Goal: Task Accomplishment & Management: Complete application form

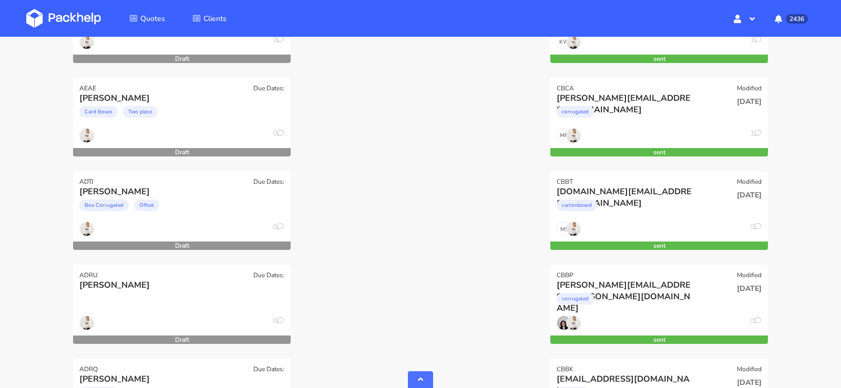
scroll to position [2389, 0]
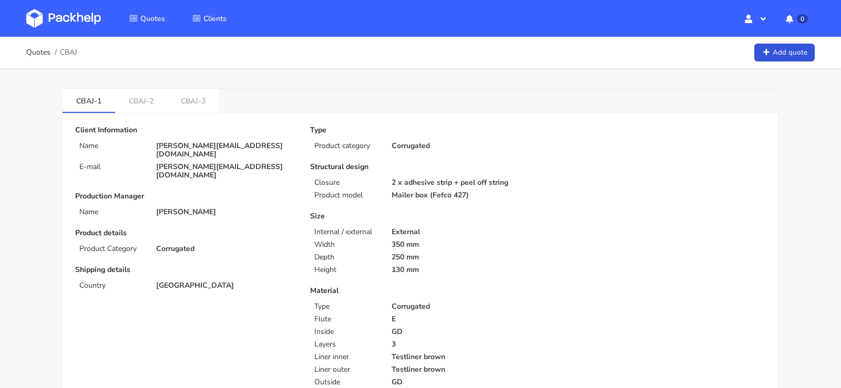
click at [67, 52] on span "CBAJ" at bounding box center [68, 52] width 17 height 8
copy span "CBAJ"
click at [214, 102] on div "CBAI-1 CBAI-2 CBAI-3" at bounding box center [421, 101] width 716 height 25
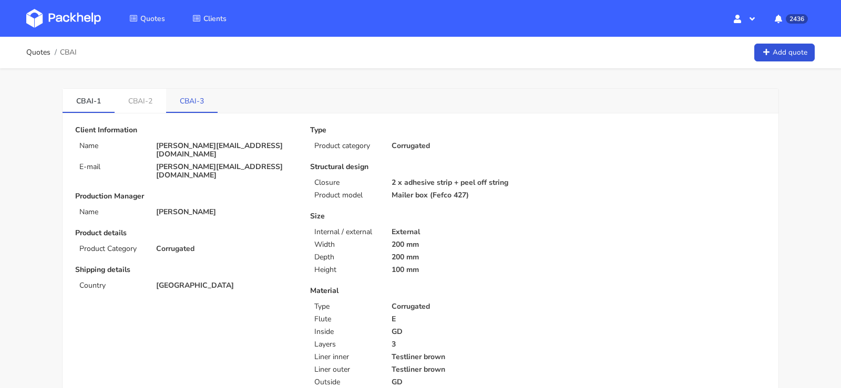
click at [186, 104] on link "CBAI-3" at bounding box center [192, 100] width 52 height 23
click at [132, 103] on link "CBAI-2" at bounding box center [141, 100] width 52 height 23
click at [107, 98] on link "CBAI-1" at bounding box center [89, 100] width 52 height 23
click at [66, 26] on img at bounding box center [63, 18] width 75 height 19
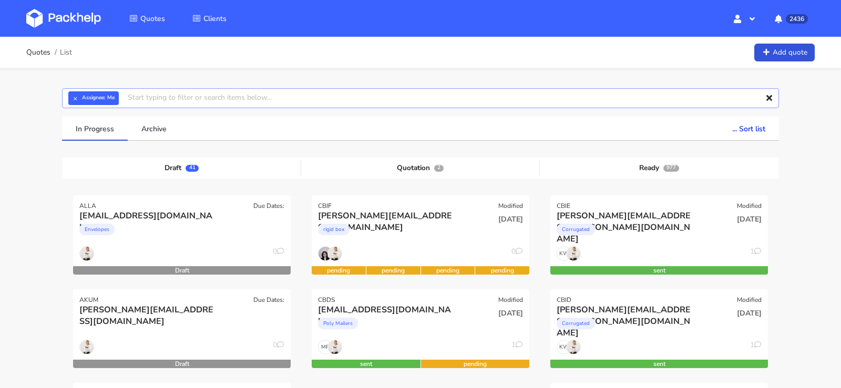
click at [221, 100] on input "text" at bounding box center [420, 98] width 717 height 20
paste input "CBAJ"
type input "CBAJ"
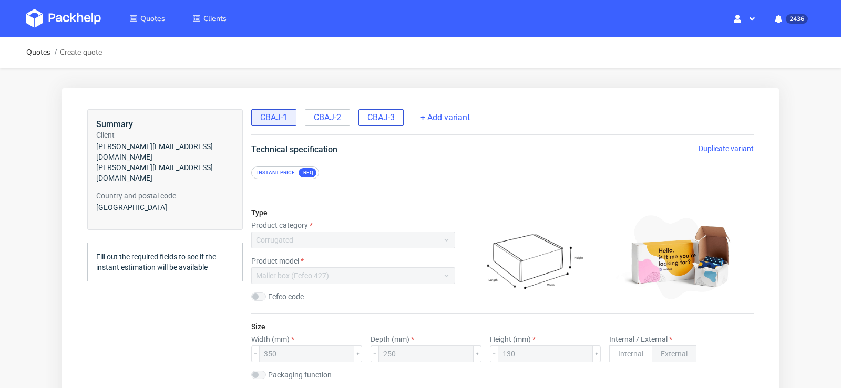
click at [366, 121] on div "CBAJ-3" at bounding box center [380, 117] width 45 height 17
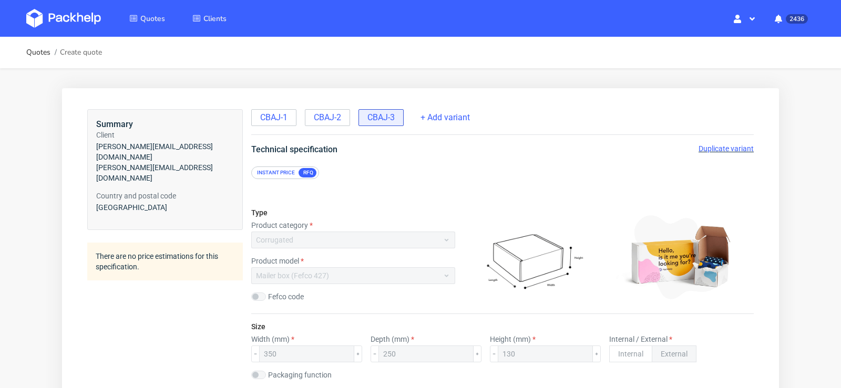
click at [713, 147] on span "Duplicate variant" at bounding box center [726, 149] width 55 height 8
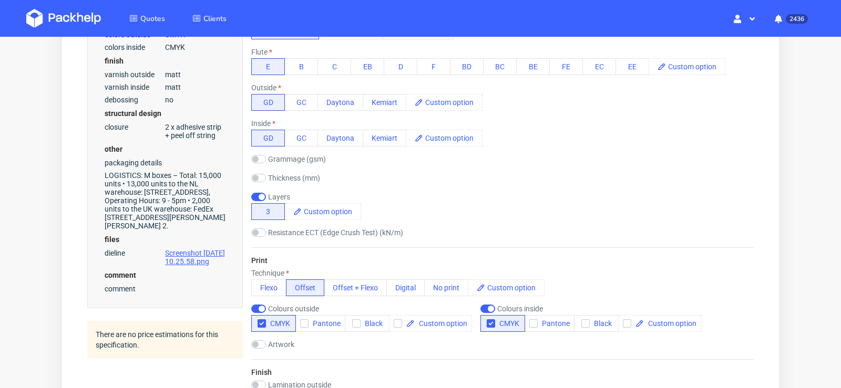
scroll to position [472, 0]
click at [265, 289] on button "Flexo" at bounding box center [268, 287] width 35 height 17
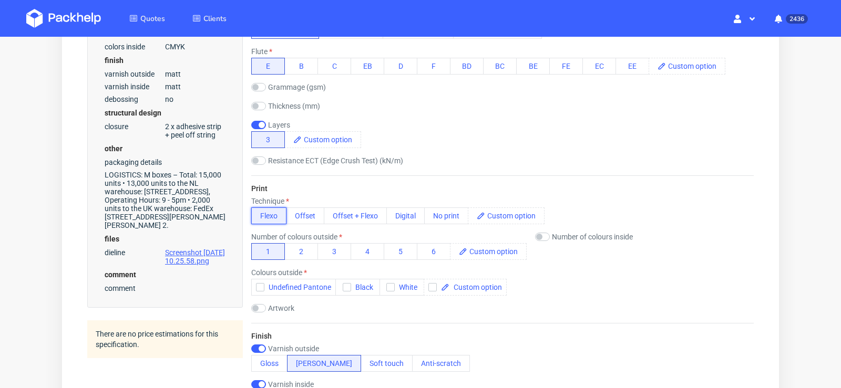
scroll to position [0, 0]
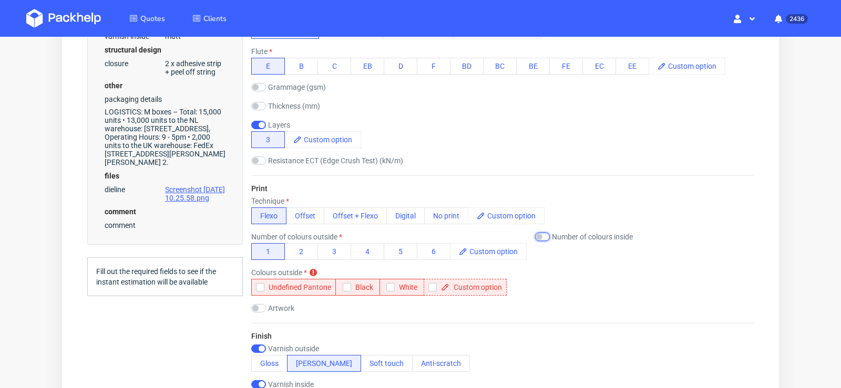
click at [547, 235] on input "checkbox" at bounding box center [542, 237] width 15 height 8
checkbox input "true"
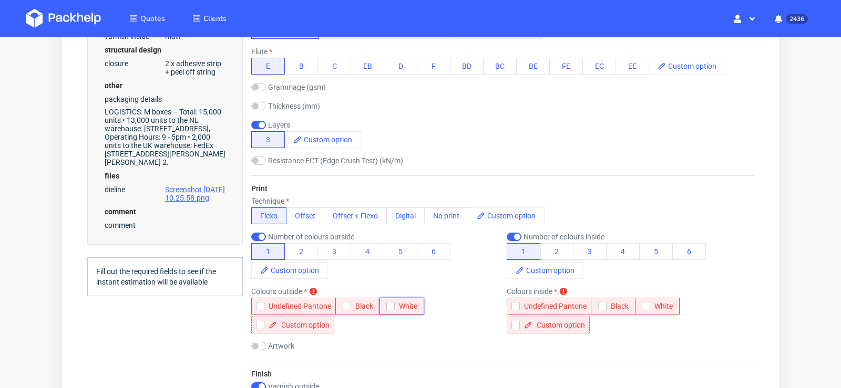
click at [399, 305] on span "White" at bounding box center [406, 306] width 23 height 8
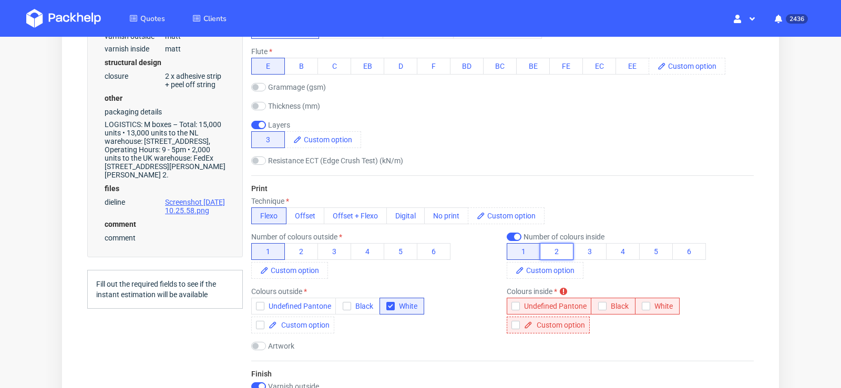
click at [565, 253] on button "2" at bounding box center [557, 251] width 34 height 17
click at [560, 306] on span "Undefined Pantone" at bounding box center [553, 306] width 67 height 8
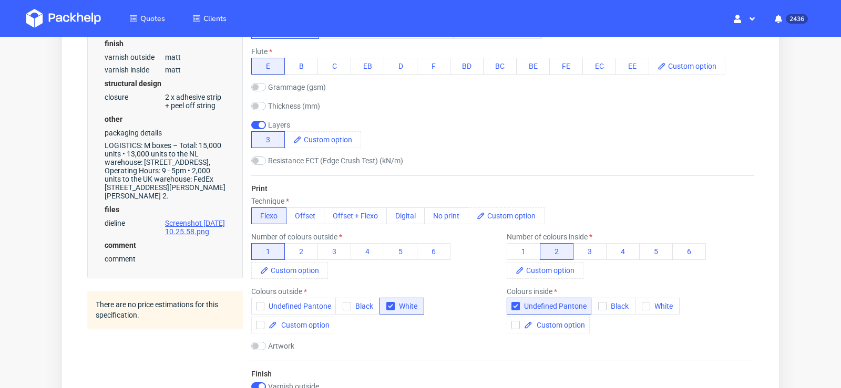
click at [778, 153] on div "Your browser does not support iframes." at bounding box center [420, 383] width 717 height 1533
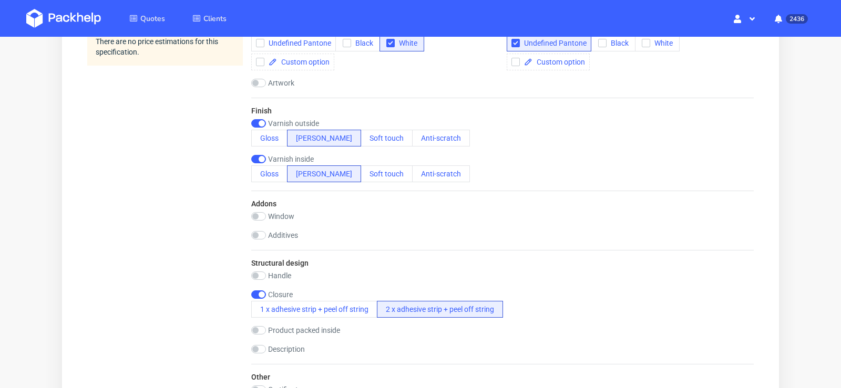
scroll to position [755, 0]
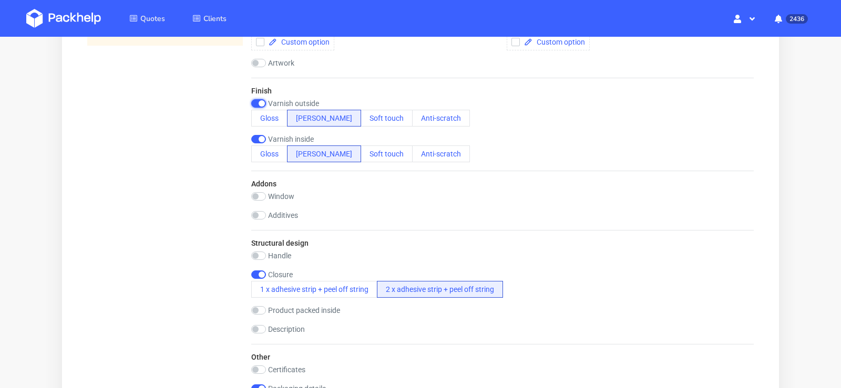
click at [262, 101] on input "checkbox" at bounding box center [258, 103] width 15 height 8
checkbox input "false"
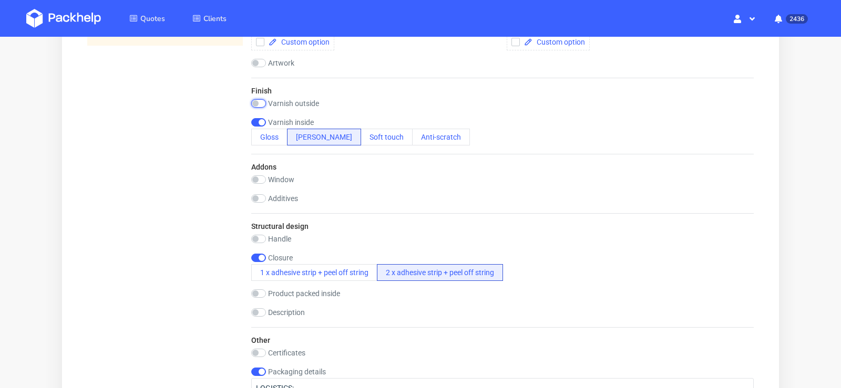
scroll to position [0, 0]
click at [259, 119] on input "checkbox" at bounding box center [258, 122] width 15 height 8
checkbox input "false"
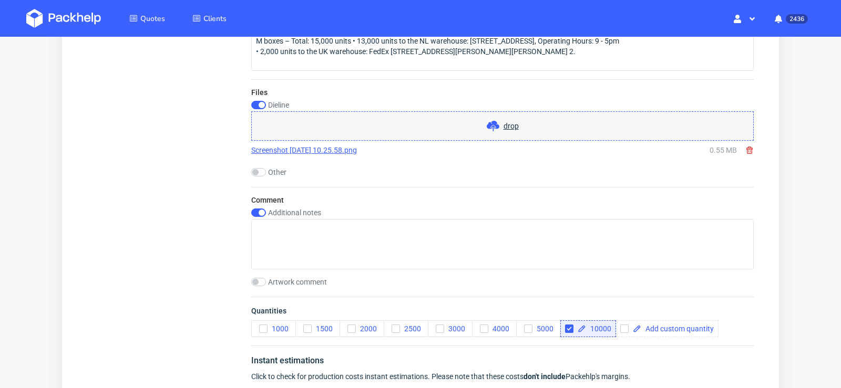
scroll to position [1083, 0]
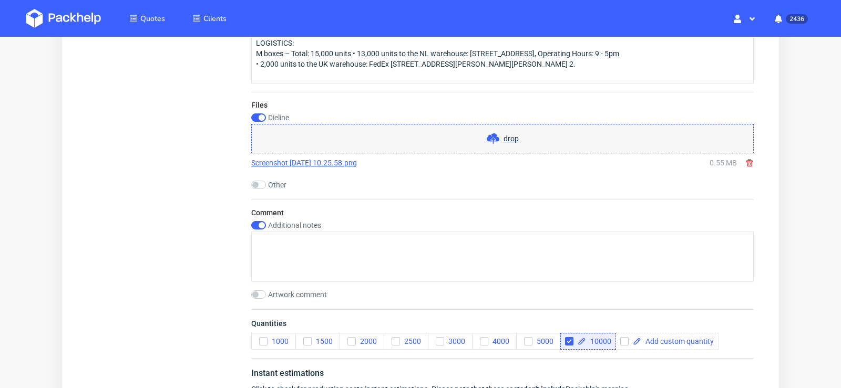
click at [746, 161] on use at bounding box center [749, 162] width 6 height 7
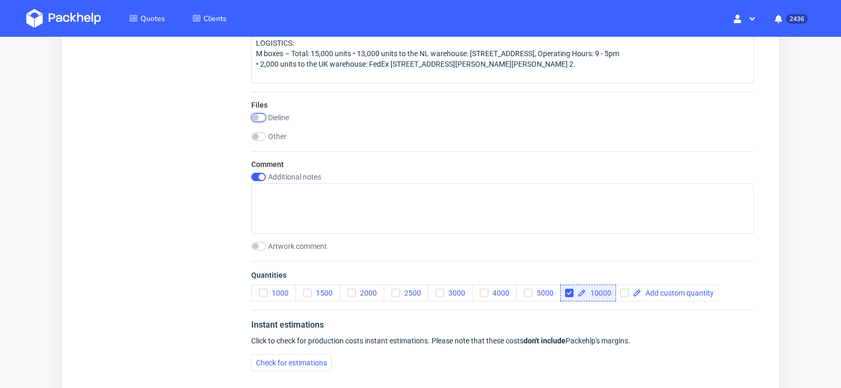
click at [261, 114] on input "checkbox" at bounding box center [258, 118] width 15 height 8
checkbox input "true"
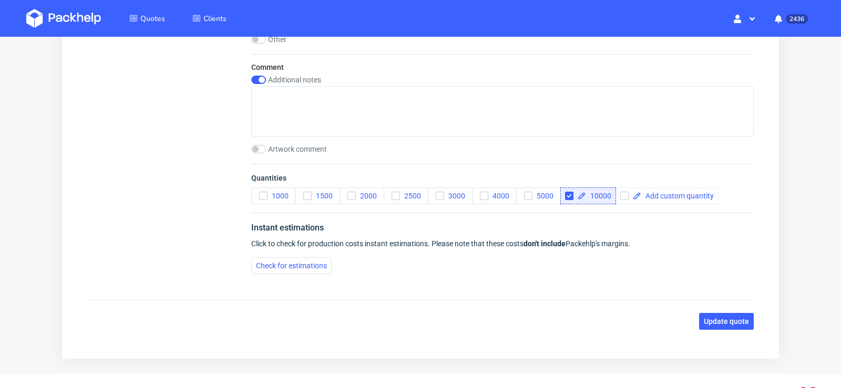
scroll to position [1252, 0]
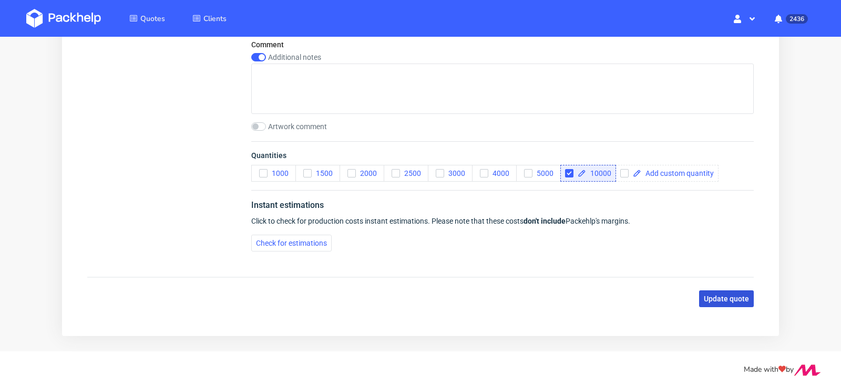
click at [727, 295] on span "Update quote" at bounding box center [726, 298] width 45 height 7
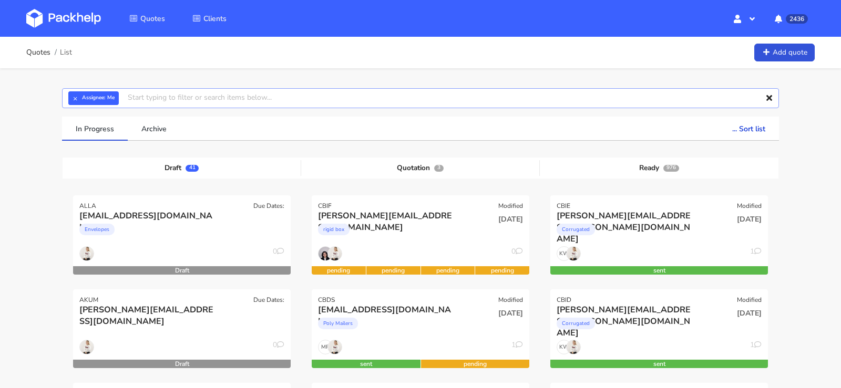
click at [237, 95] on input "text" at bounding box center [420, 98] width 717 height 20
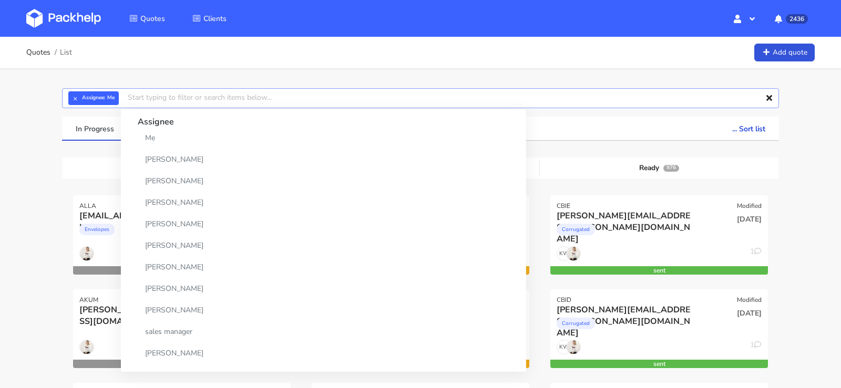
paste input "CBAJ"
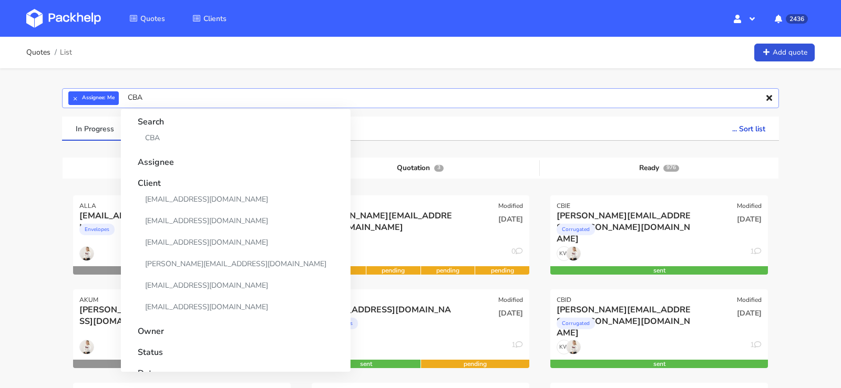
type input "CBAI"
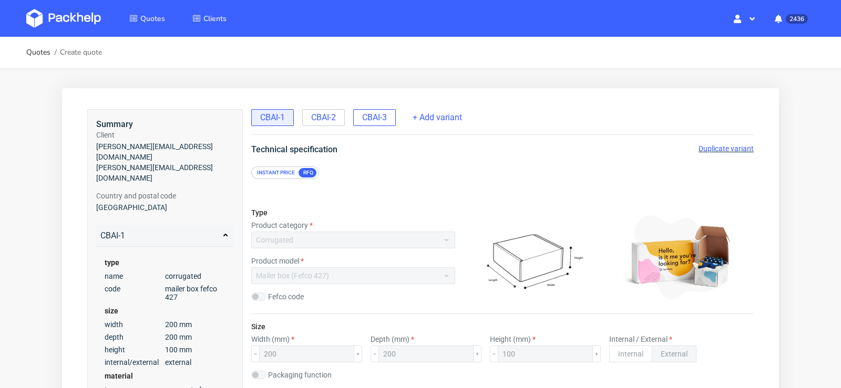
click at [370, 117] on span "CBAI-3" at bounding box center [374, 118] width 25 height 12
click at [727, 149] on span "Duplicate variant" at bounding box center [726, 149] width 55 height 8
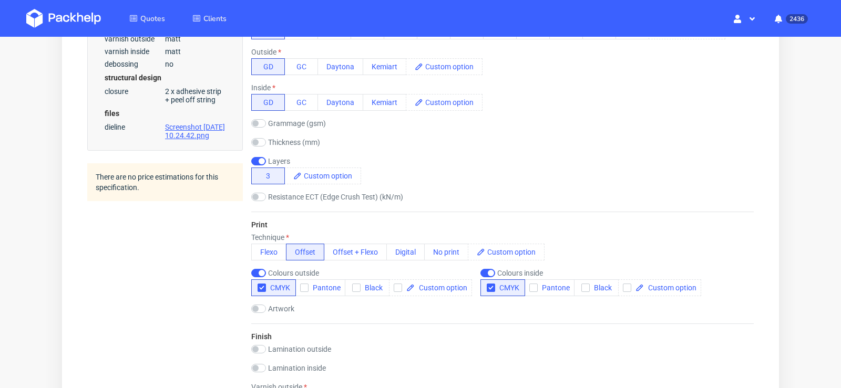
scroll to position [519, 0]
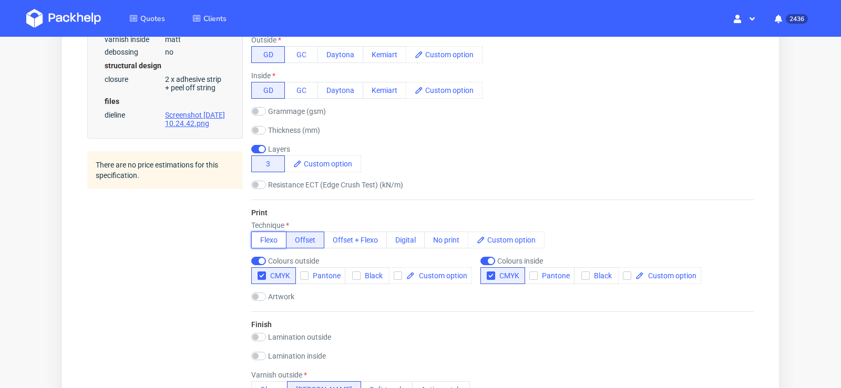
click at [272, 238] on button "Flexo" at bounding box center [268, 240] width 35 height 17
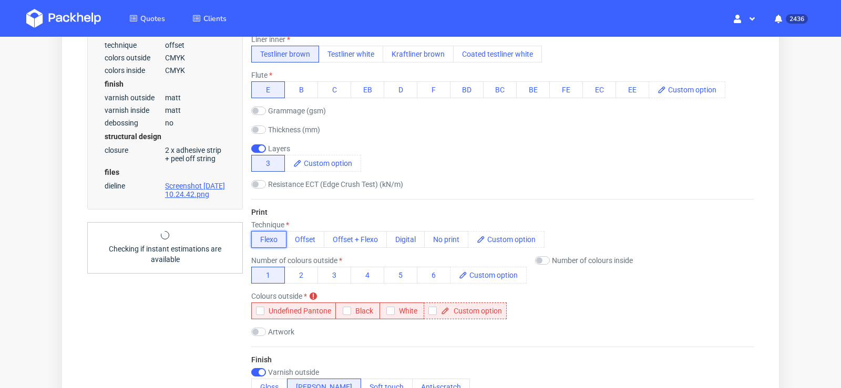
scroll to position [447, 0]
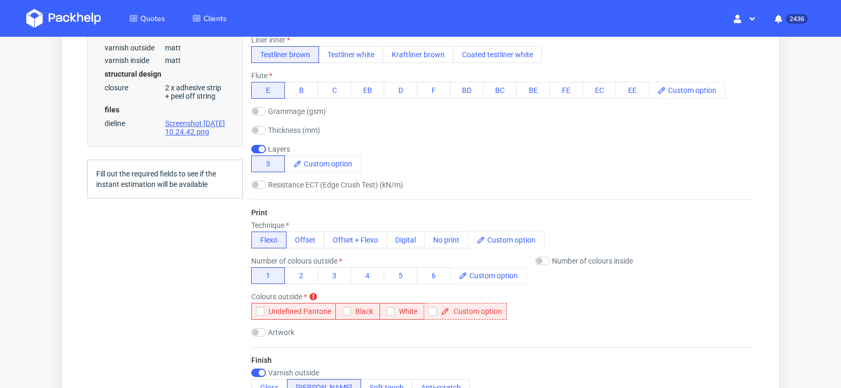
click at [549, 257] on div "Number of colours inside" at bounding box center [584, 261] width 98 height 8
click at [405, 315] on button "White" at bounding box center [402, 311] width 45 height 17
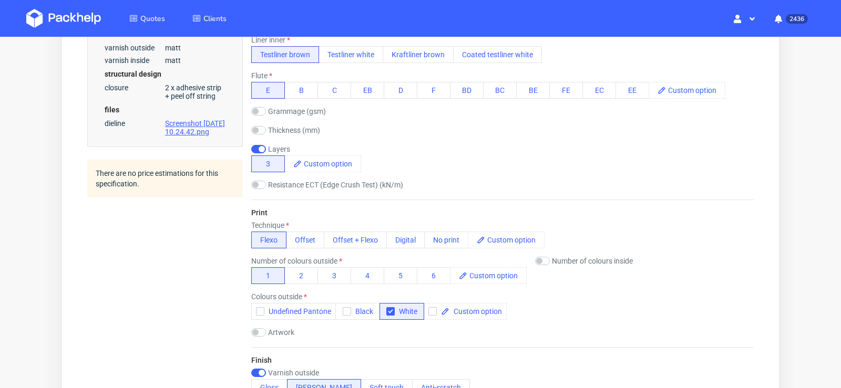
click at [551, 257] on div "Number of colours inside" at bounding box center [584, 261] width 98 height 8
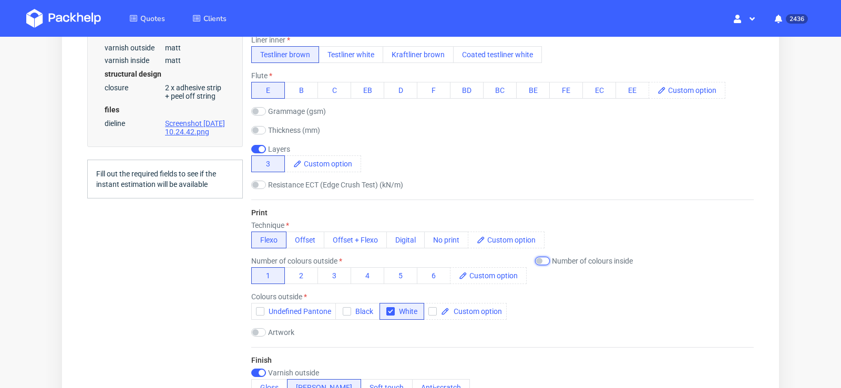
click at [542, 259] on input "checkbox" at bounding box center [542, 261] width 15 height 8
checkbox input "true"
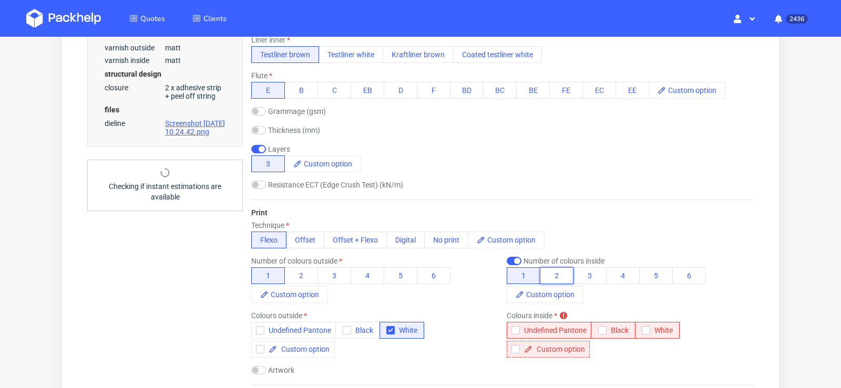
click at [559, 276] on button "2" at bounding box center [557, 276] width 34 height 17
click at [555, 324] on button "Undefined Pantone" at bounding box center [549, 330] width 85 height 17
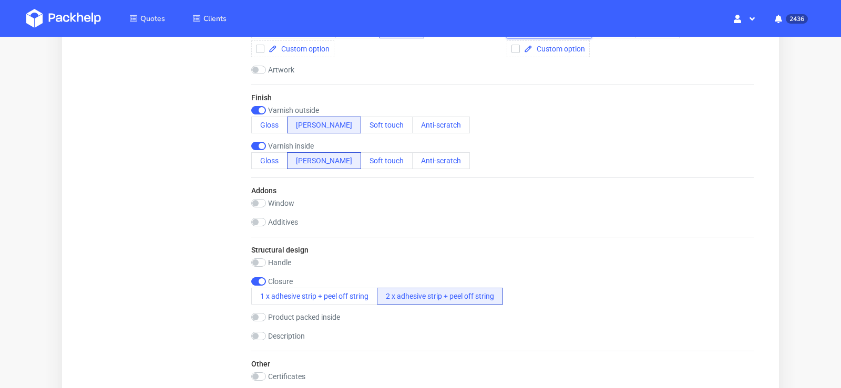
scroll to position [755, 0]
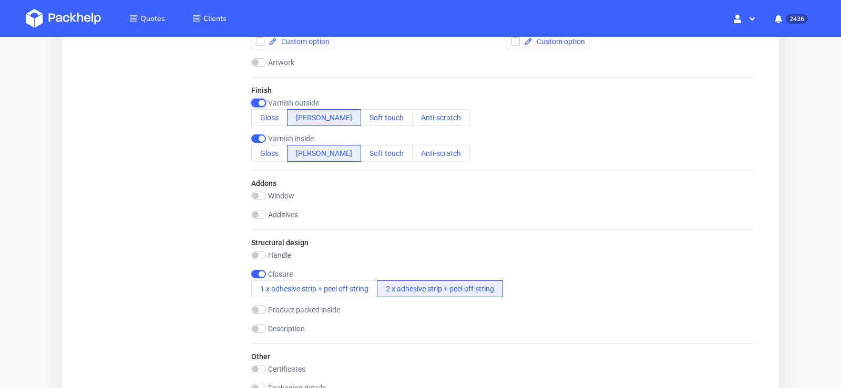
click at [263, 101] on input "checkbox" at bounding box center [258, 103] width 15 height 8
checkbox input "false"
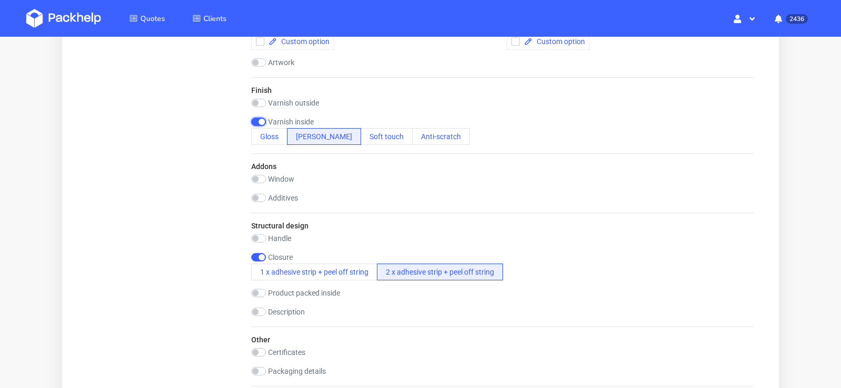
click at [257, 119] on input "checkbox" at bounding box center [258, 122] width 15 height 8
checkbox input "false"
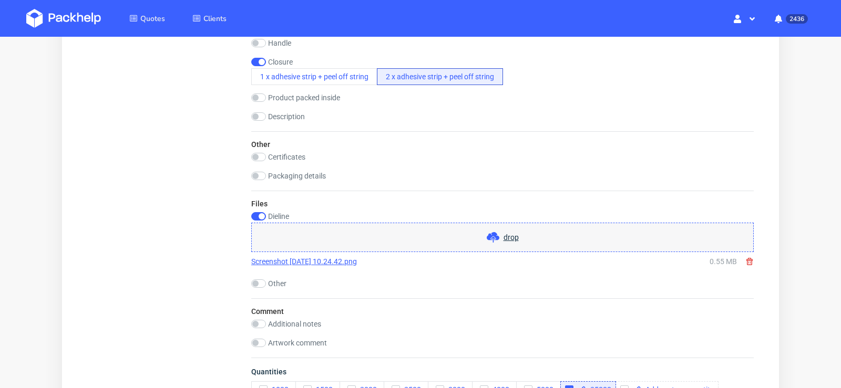
scroll to position [999, 0]
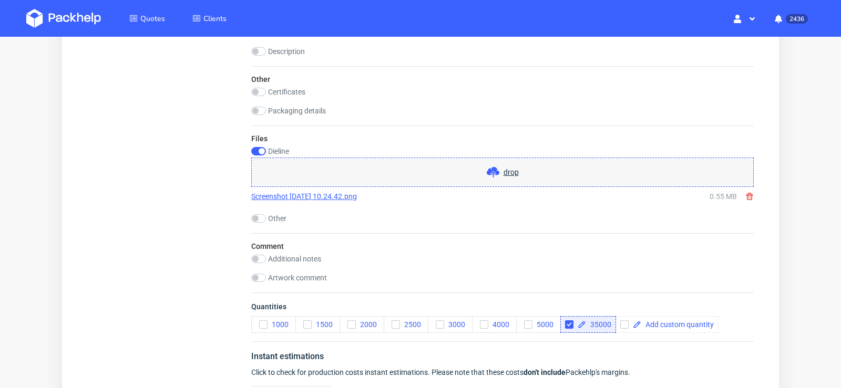
click at [745, 192] on icon at bounding box center [749, 196] width 8 height 8
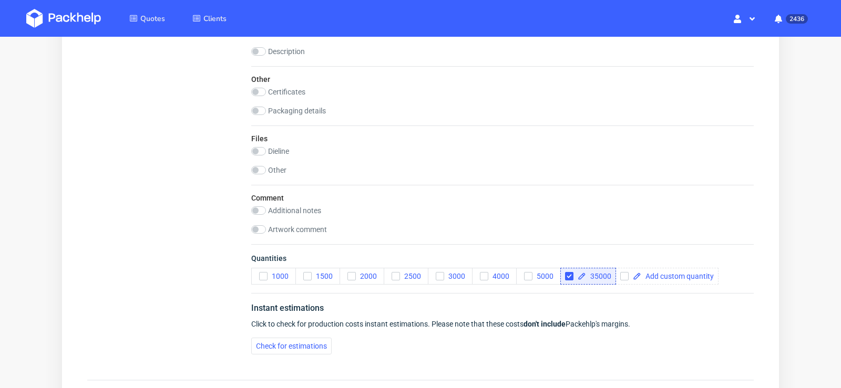
scroll to position [0, 0]
click at [261, 149] on input "checkbox" at bounding box center [258, 151] width 15 height 8
checkbox input "true"
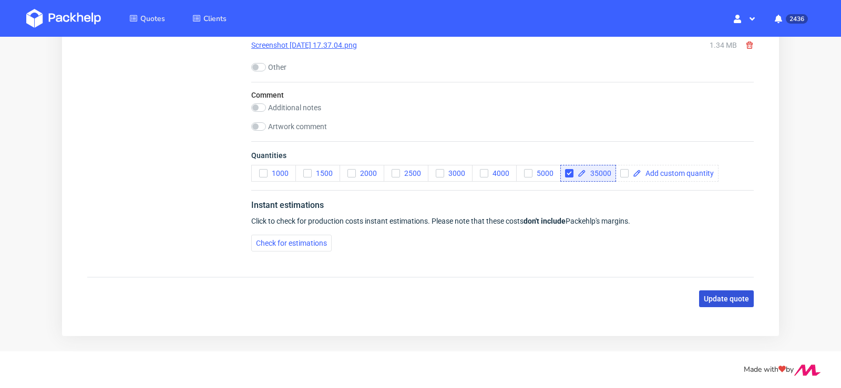
click at [729, 299] on span "Update quote" at bounding box center [726, 298] width 45 height 7
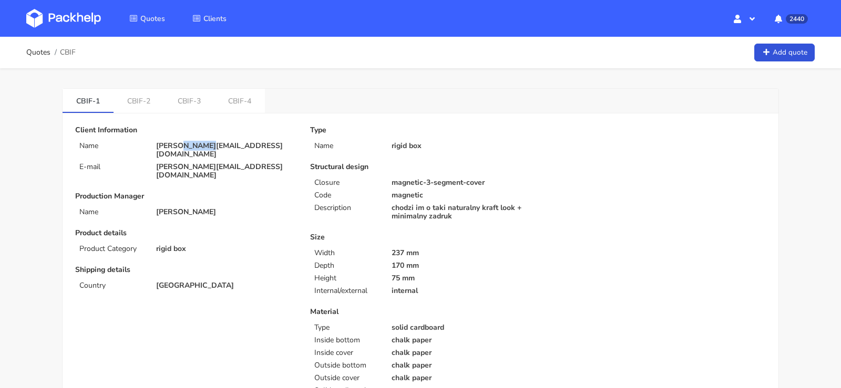
drag, startPoint x: 214, startPoint y: 146, endPoint x: 185, endPoint y: 149, distance: 29.7
click at [185, 149] on p "[PERSON_NAME][EMAIL_ADDRESS][DOMAIN_NAME]" at bounding box center [225, 150] width 139 height 17
copy p "[DOMAIN_NAME]"
drag, startPoint x: 223, startPoint y: 160, endPoint x: 139, endPoint y: 160, distance: 84.6
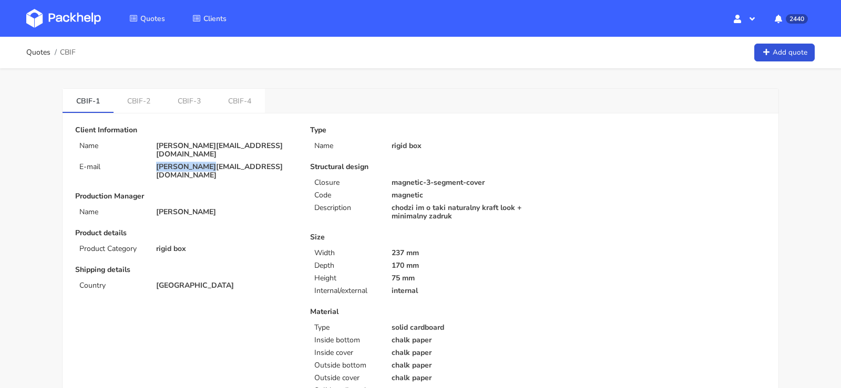
click at [139, 163] on div "E-mail [PERSON_NAME][EMAIL_ADDRESS][DOMAIN_NAME]" at bounding box center [185, 171] width 235 height 17
copy div "[PERSON_NAME][EMAIL_ADDRESS][DOMAIN_NAME]"
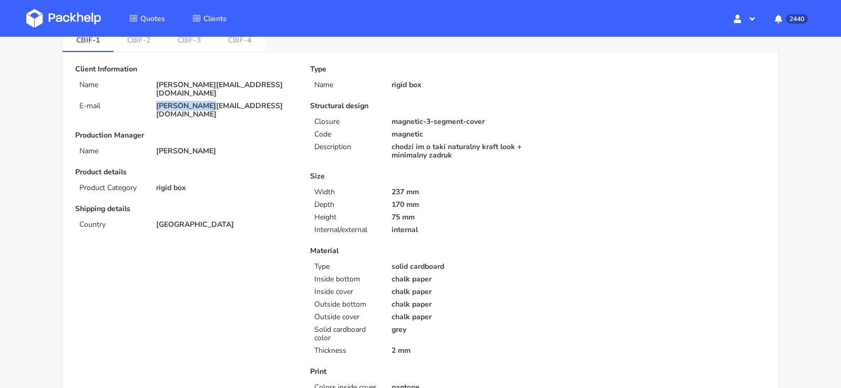
scroll to position [69, 0]
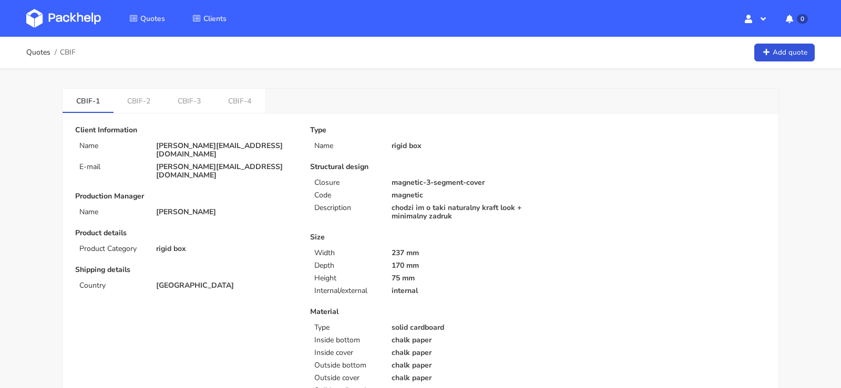
click at [208, 147] on p "[PERSON_NAME][EMAIL_ADDRESS][DOMAIN_NAME]" at bounding box center [225, 150] width 139 height 17
click at [208, 147] on p "maude@noma.dk" at bounding box center [225, 150] width 139 height 17
copy div "maude@noma.dk"
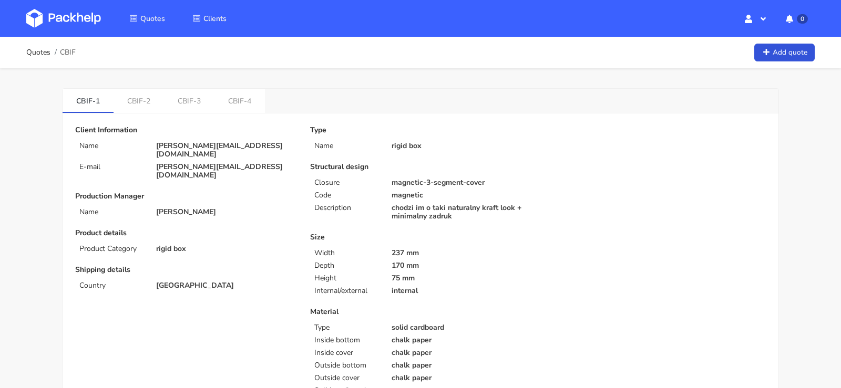
click at [68, 50] on span "CBIF" at bounding box center [68, 52] width 16 height 8
copy span "CBIF"
click at [133, 99] on link "CBIF-2" at bounding box center [139, 100] width 50 height 23
click at [85, 100] on link "CBIF-1" at bounding box center [88, 100] width 51 height 23
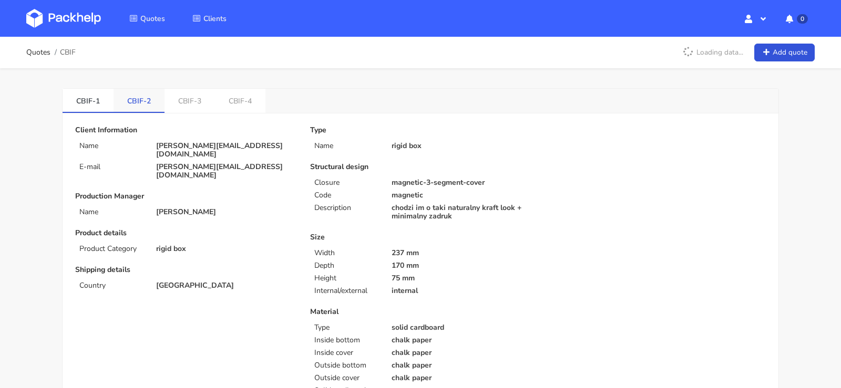
click at [122, 100] on link "CBIF-2" at bounding box center [139, 100] width 51 height 23
click at [187, 104] on link "CBIF-3" at bounding box center [190, 100] width 50 height 23
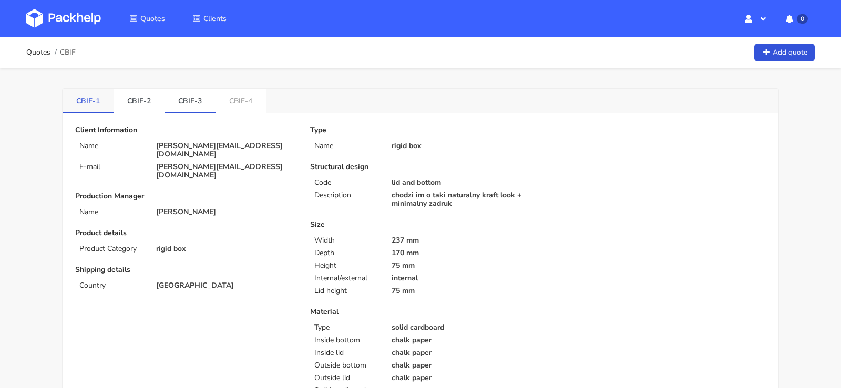
click at [90, 102] on link "CBIF-1" at bounding box center [88, 100] width 51 height 23
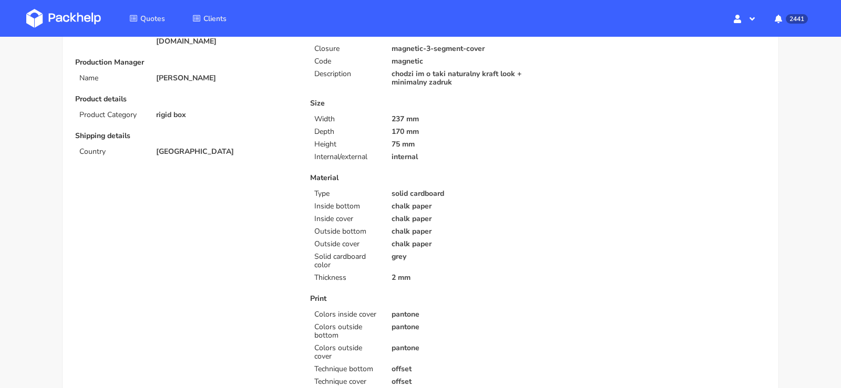
scroll to position [27, 0]
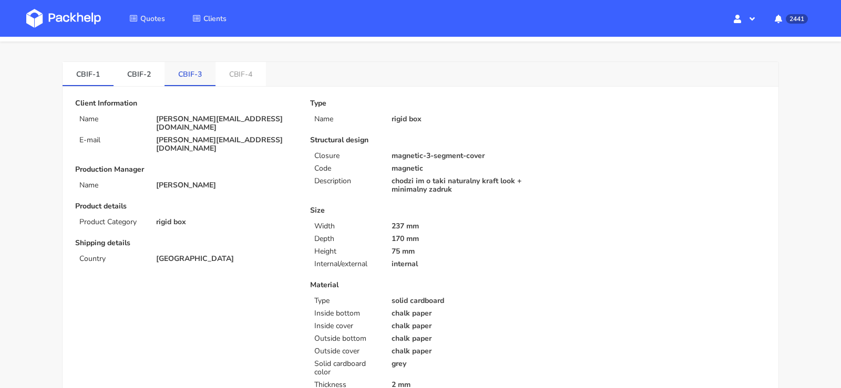
click at [194, 75] on link "CBIF-3" at bounding box center [190, 73] width 51 height 23
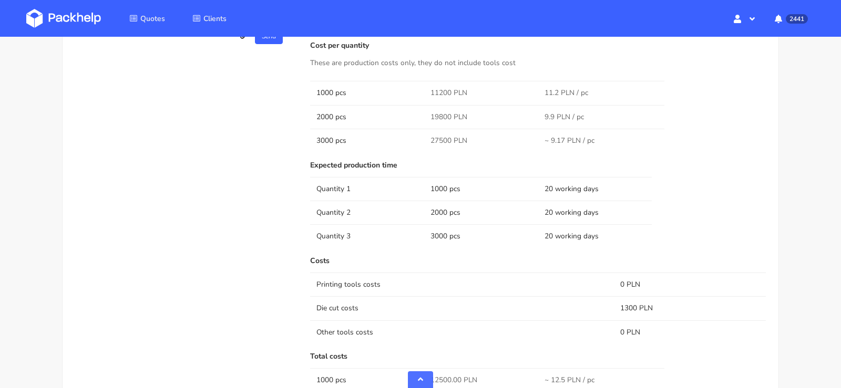
scroll to position [0, 0]
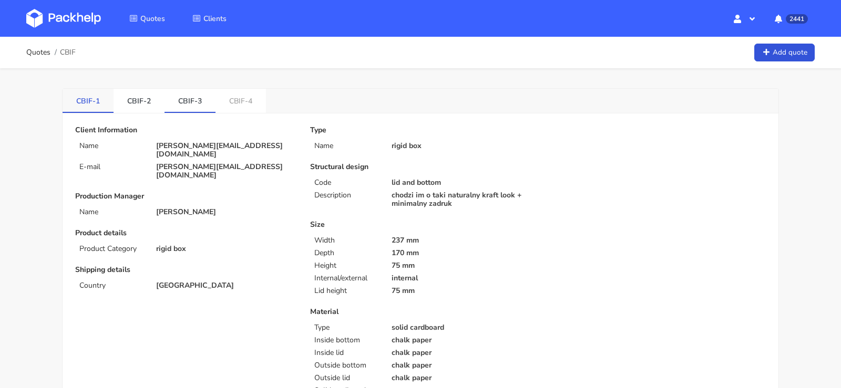
click at [95, 106] on link "CBIF-1" at bounding box center [88, 100] width 51 height 23
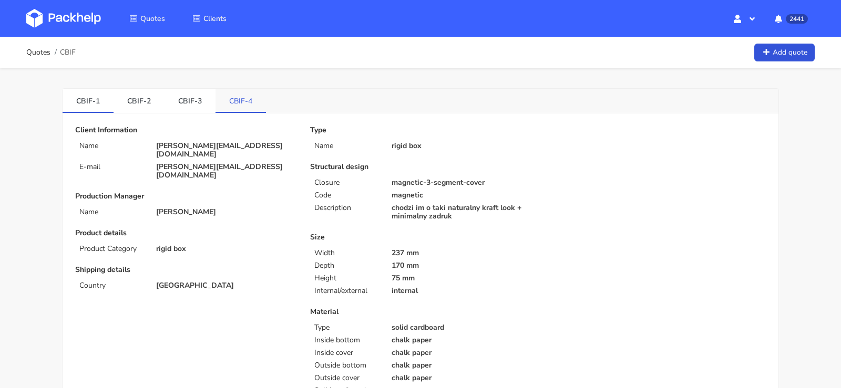
click at [242, 105] on link "CBIF-4" at bounding box center [241, 100] width 50 height 23
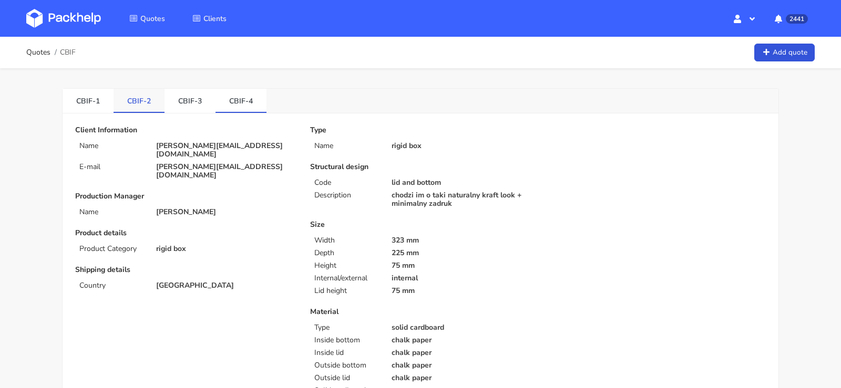
click at [147, 101] on link "CBIF-2" at bounding box center [139, 100] width 51 height 23
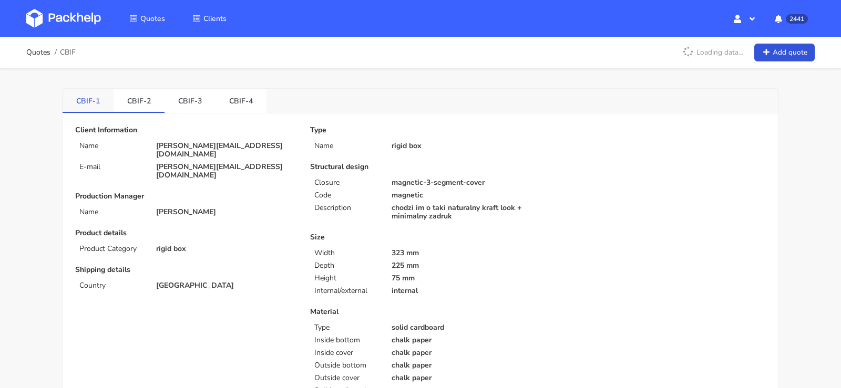
click at [82, 112] on li "CBIF-1" at bounding box center [88, 101] width 51 height 24
click at [84, 106] on link "CBIF-1" at bounding box center [88, 100] width 51 height 23
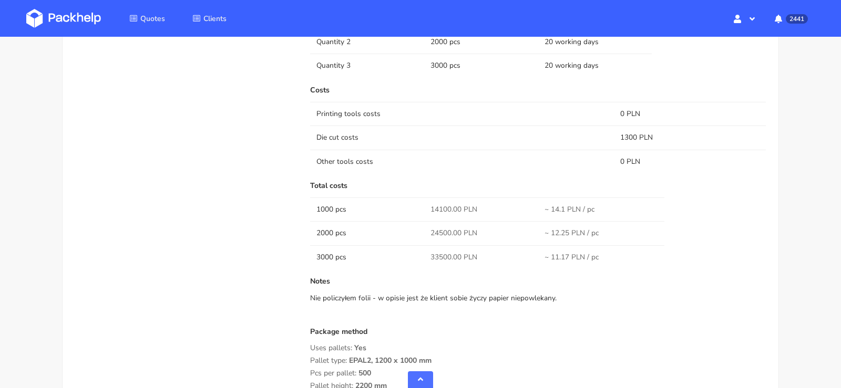
scroll to position [1102, 0]
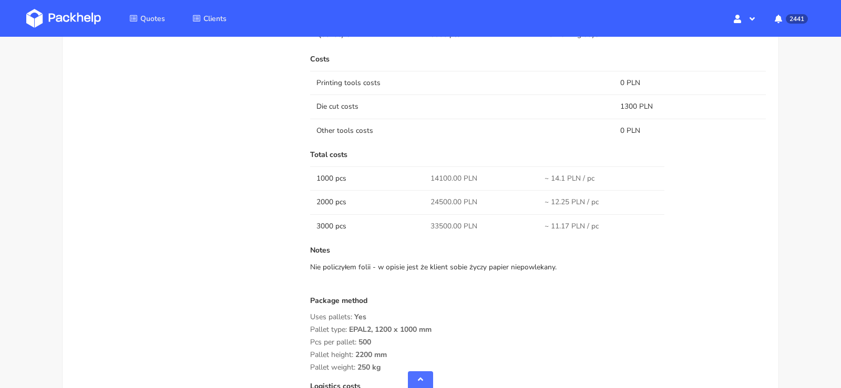
click at [445, 173] on span "14100.00 PLN" at bounding box center [454, 178] width 47 height 11
copy span "14100.00"
click at [538, 265] on div "Nie policzyłem folii - w opisie jest że klient sobie życzy papier niepowlekany." at bounding box center [538, 267] width 456 height 11
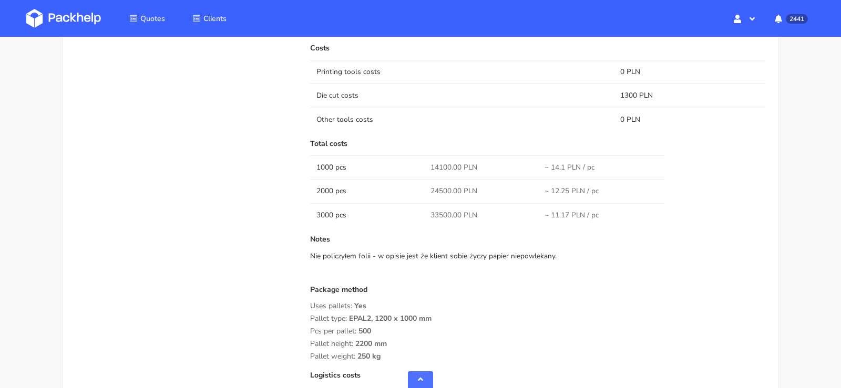
scroll to position [1139, 0]
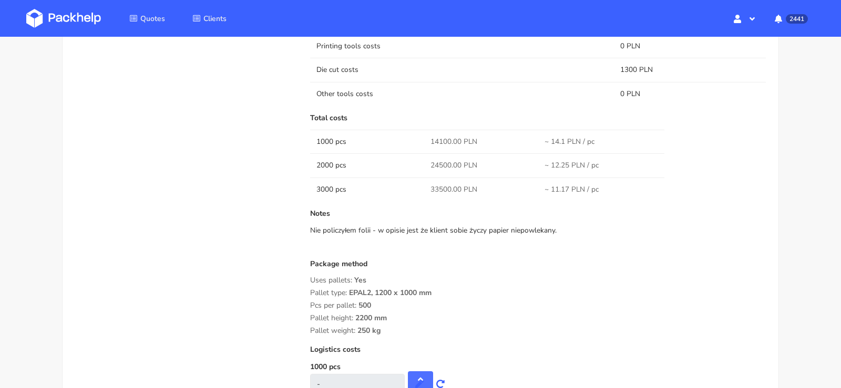
click at [443, 162] on span "24500.00 PLN" at bounding box center [454, 165] width 47 height 11
copy span "24500.00"
click at [444, 185] on span "33500.00 PLN" at bounding box center [454, 190] width 47 height 11
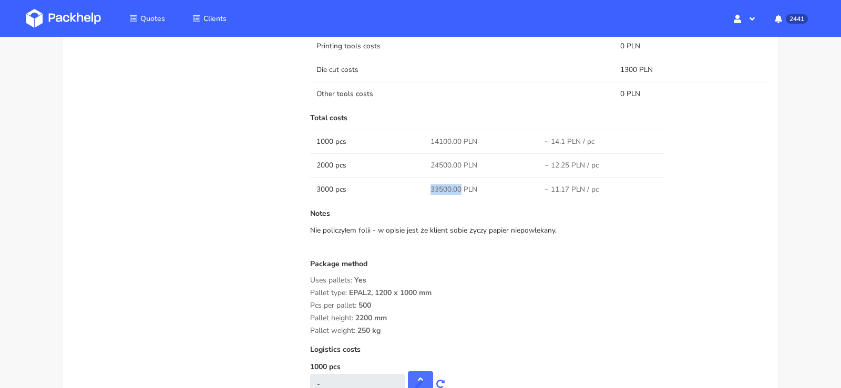
copy span "33500.00"
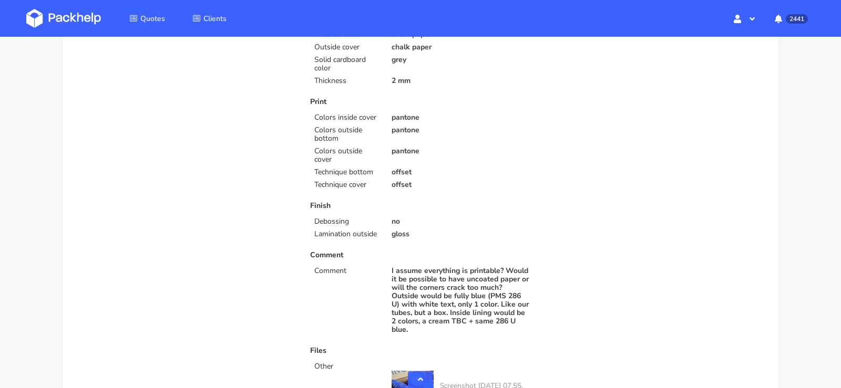
scroll to position [0, 0]
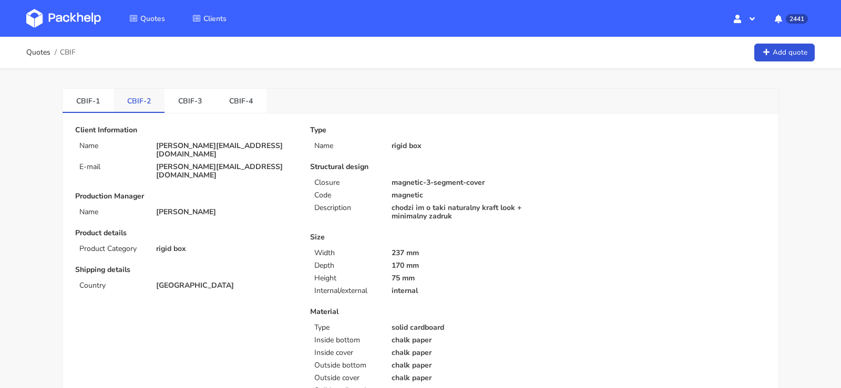
click at [136, 101] on link "CBIF-2" at bounding box center [139, 100] width 51 height 23
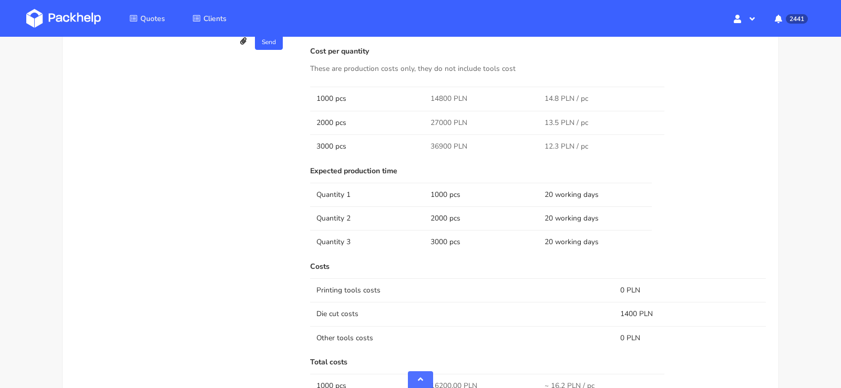
scroll to position [1041, 0]
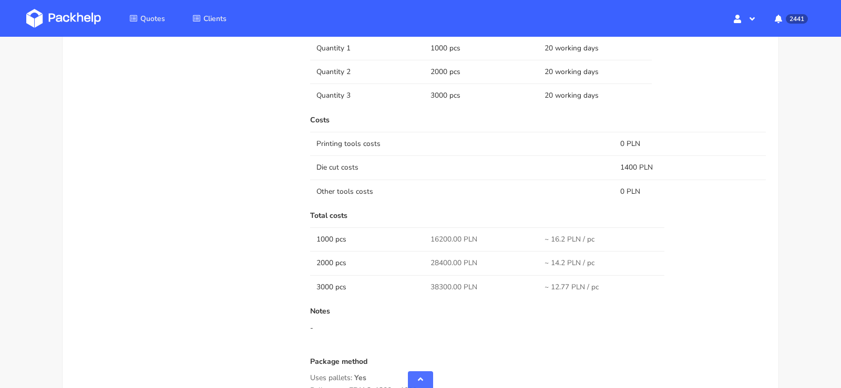
click at [446, 236] on span "16200.00 PLN" at bounding box center [454, 239] width 47 height 11
copy span "16200.00"
click at [445, 259] on span "28400.00 PLN" at bounding box center [454, 263] width 47 height 11
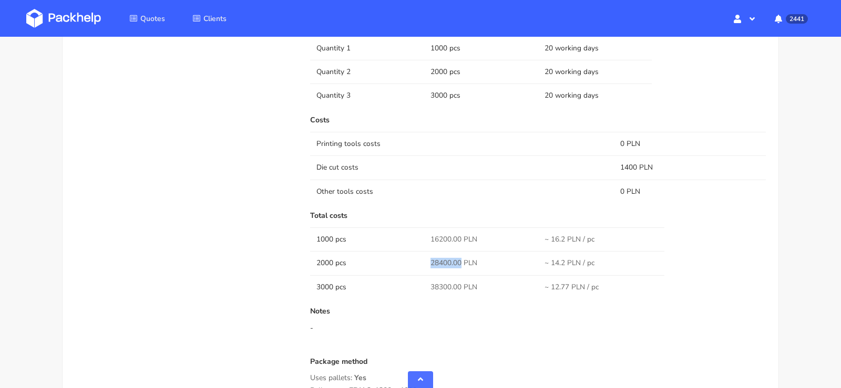
copy span "28400.00"
click at [438, 282] on span "38300.00 PLN" at bounding box center [454, 287] width 47 height 11
copy span "38300.00"
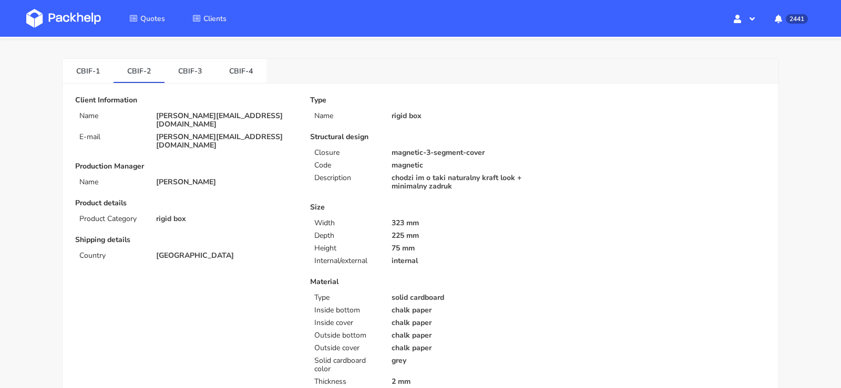
scroll to position [32, 0]
click at [82, 70] on link "CBIF-1" at bounding box center [88, 68] width 51 height 23
click at [98, 69] on link "CBIF-1" at bounding box center [88, 68] width 51 height 23
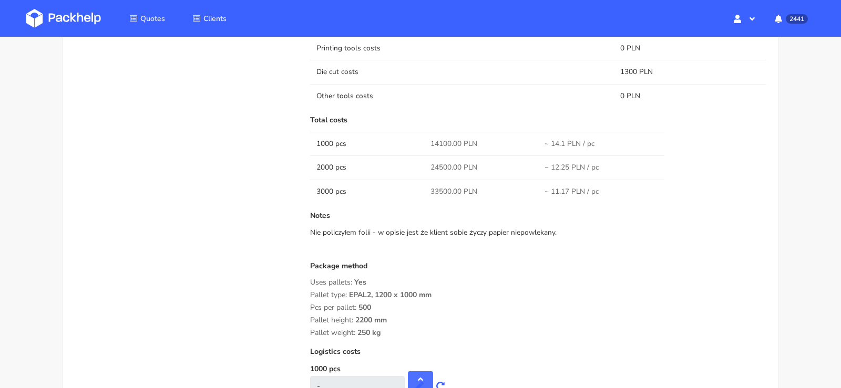
scroll to position [1144, 0]
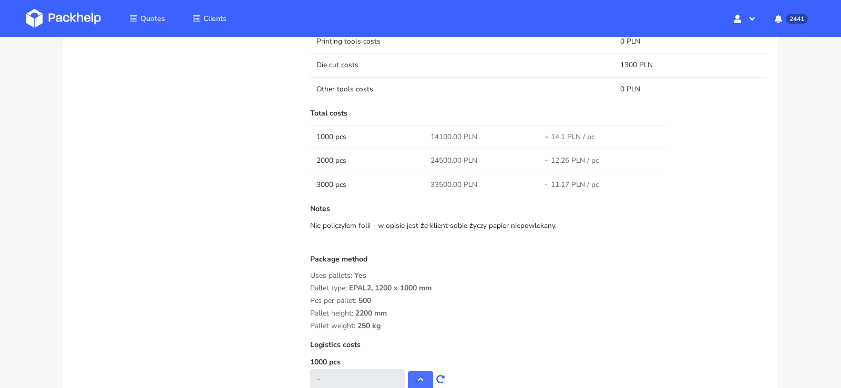
click at [389, 322] on div "Pallet weight: 250 kg" at bounding box center [538, 326] width 456 height 8
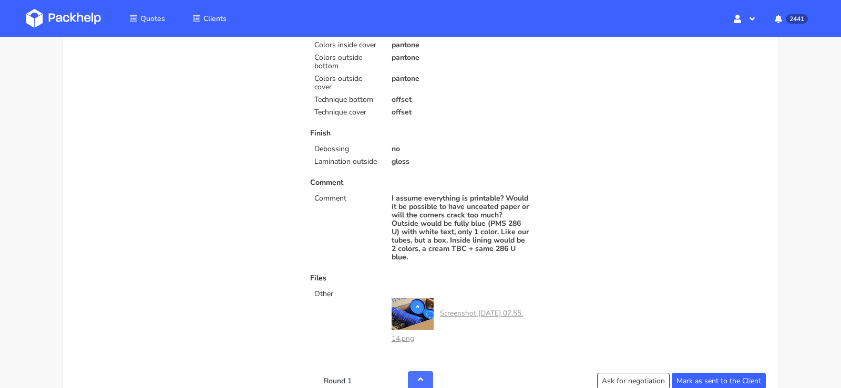
scroll to position [0, 0]
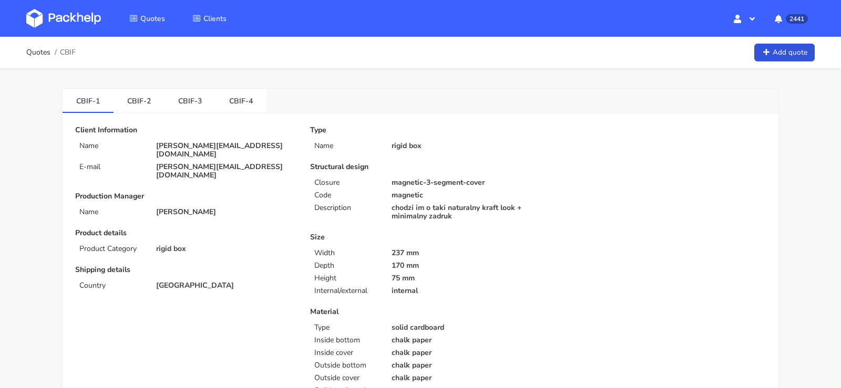
click at [184, 149] on p "[PERSON_NAME][EMAIL_ADDRESS][DOMAIN_NAME]" at bounding box center [225, 150] width 139 height 17
click at [219, 149] on p "[PERSON_NAME][EMAIL_ADDRESS][DOMAIN_NAME]" at bounding box center [225, 150] width 139 height 17
drag, startPoint x: 216, startPoint y: 143, endPoint x: 187, endPoint y: 145, distance: 29.0
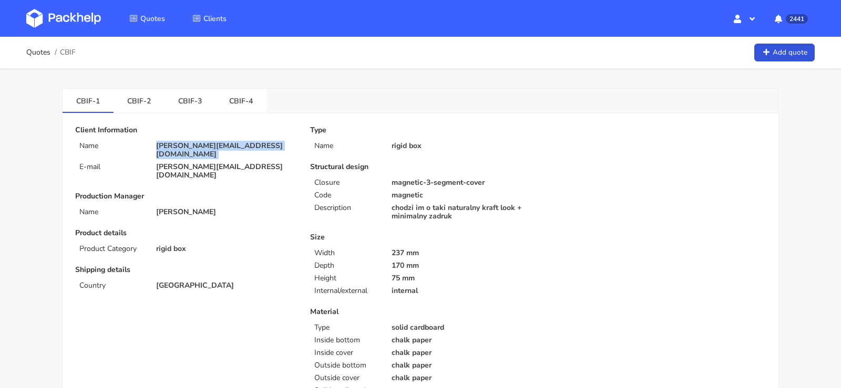
click at [187, 145] on p "[PERSON_NAME][EMAIL_ADDRESS][DOMAIN_NAME]" at bounding box center [225, 150] width 139 height 17
drag, startPoint x: 186, startPoint y: 145, endPoint x: 243, endPoint y: 144, distance: 57.3
click at [243, 144] on p "maude@noma.dk" at bounding box center [225, 150] width 139 height 17
copy p "noma.dk"
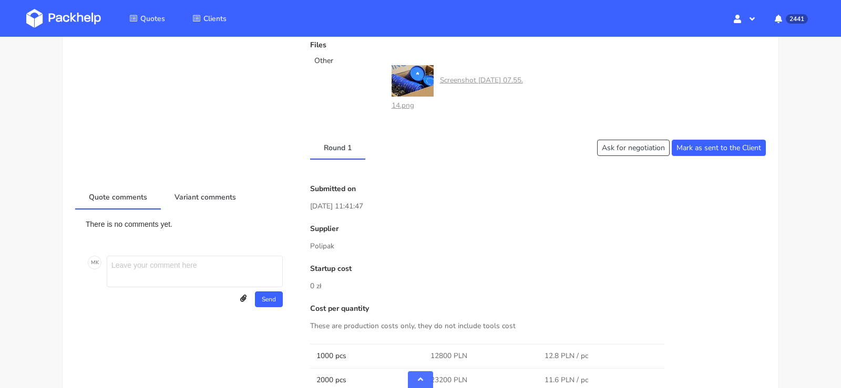
scroll to position [642, 0]
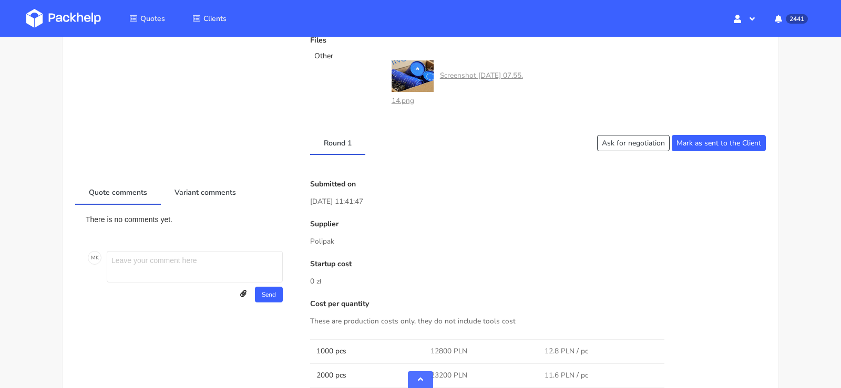
click at [325, 238] on p "Polipak" at bounding box center [538, 242] width 456 height 12
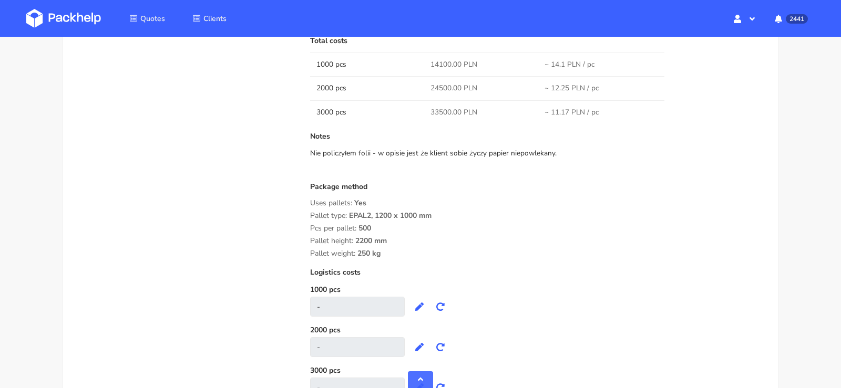
scroll to position [1217, 0]
drag, startPoint x: 384, startPoint y: 249, endPoint x: 305, endPoint y: 183, distance: 103.0
click at [305, 183] on div "Submitted on 05 Sep 2025 11:41:47 Supplier Polipak Startup cost 0 zł Cost per q…" at bounding box center [538, 6] width 470 height 803
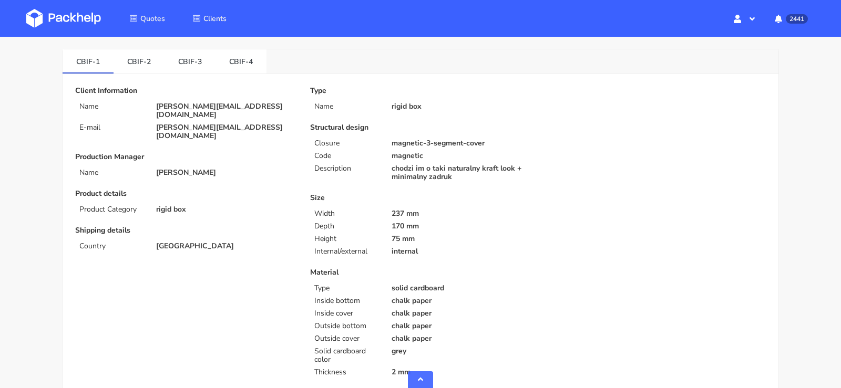
scroll to position [0, 0]
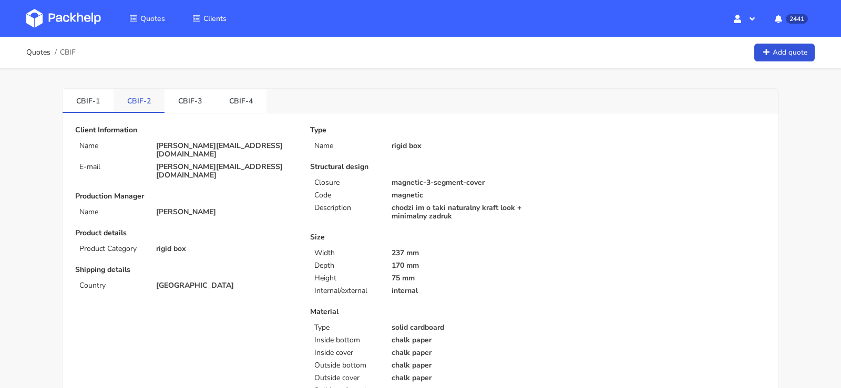
click at [136, 100] on link "CBIF-2" at bounding box center [139, 100] width 51 height 23
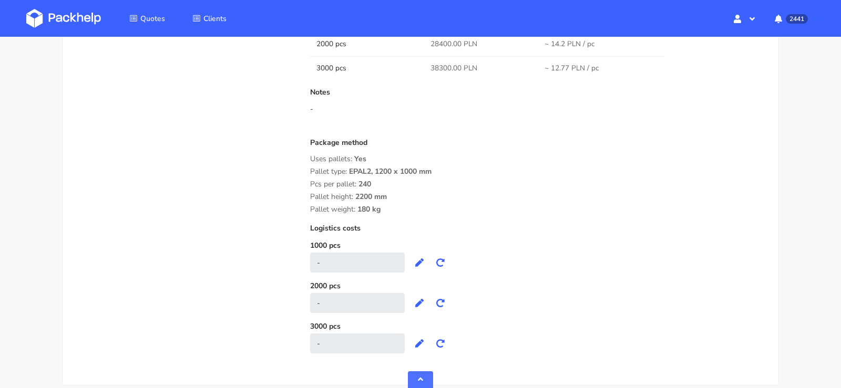
scroll to position [1264, 0]
click at [413, 190] on div "Pallet height: 2200 mm" at bounding box center [538, 194] width 456 height 8
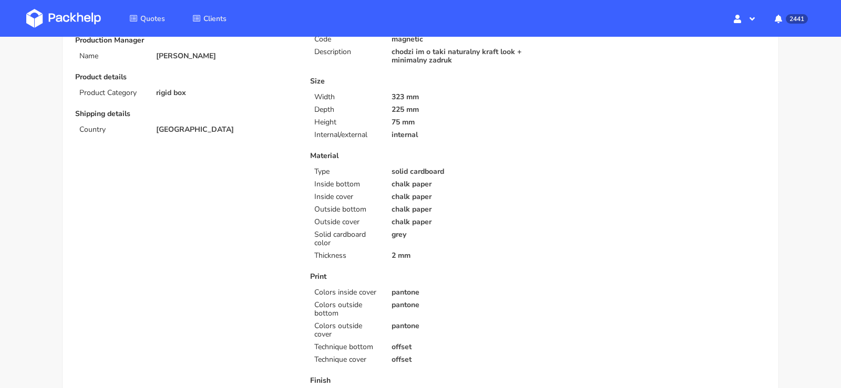
scroll to position [0, 0]
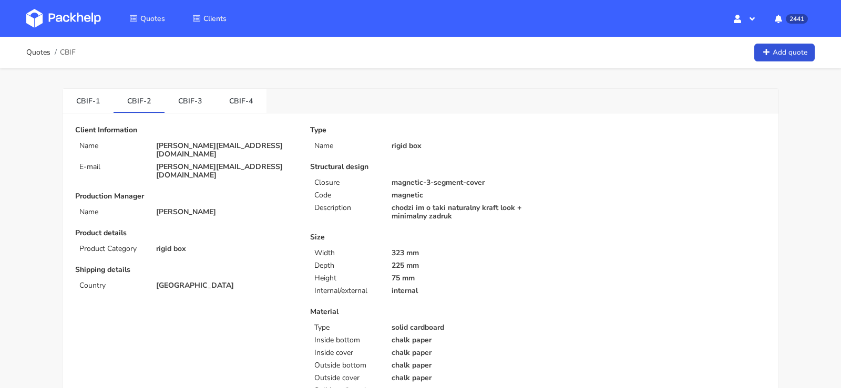
click at [50, 12] on img at bounding box center [63, 18] width 75 height 19
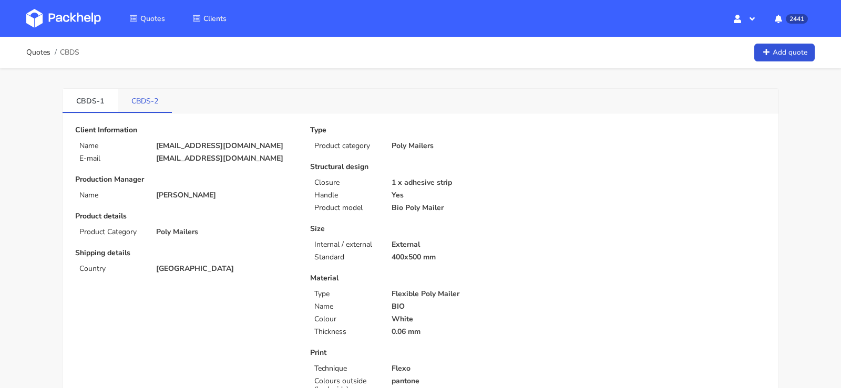
click at [155, 97] on link "CBDS-2" at bounding box center [145, 100] width 54 height 23
click at [66, 91] on link "CBDS-1" at bounding box center [90, 100] width 55 height 23
click at [88, 93] on link "CBDS-1" at bounding box center [90, 100] width 55 height 23
click at [131, 107] on link "CBDS-2" at bounding box center [145, 100] width 55 height 23
click at [94, 101] on link "CBDS-1" at bounding box center [90, 100] width 55 height 23
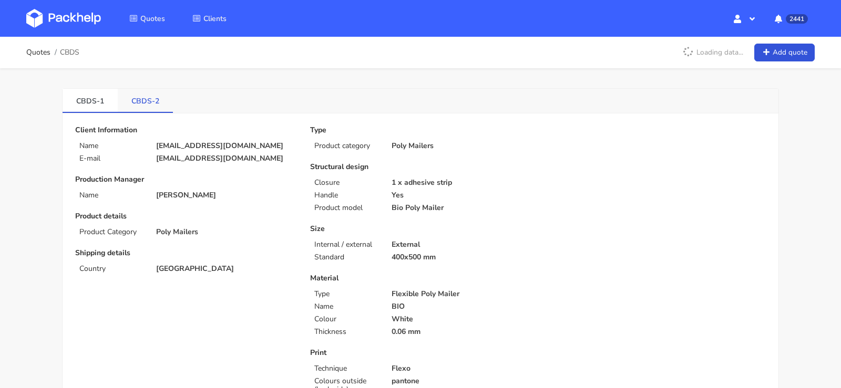
click at [134, 104] on link "CBDS-2" at bounding box center [145, 100] width 55 height 23
click at [101, 100] on link "CBDS-1" at bounding box center [90, 100] width 55 height 23
click at [151, 101] on link "CBDS-2" at bounding box center [145, 100] width 55 height 23
click at [80, 110] on link "CBDS-1" at bounding box center [90, 100] width 55 height 23
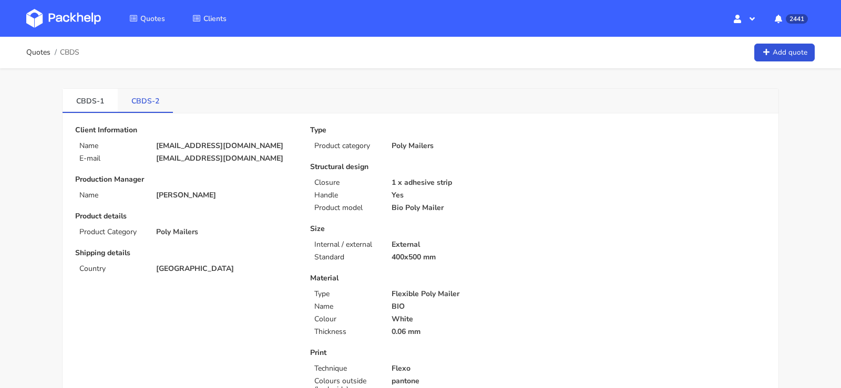
click at [146, 109] on link "CBDS-2" at bounding box center [145, 100] width 55 height 23
click at [68, 22] on img at bounding box center [63, 18] width 75 height 19
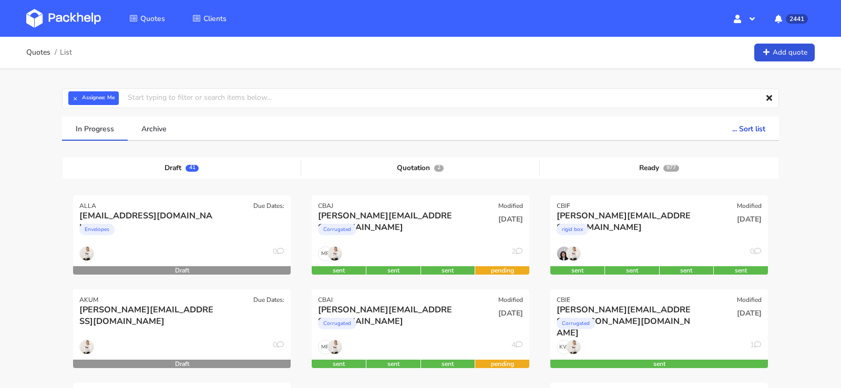
click at [82, 17] on img at bounding box center [63, 18] width 75 height 19
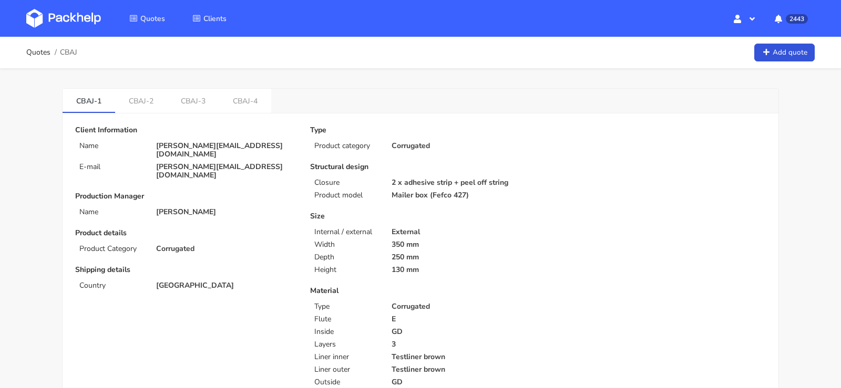
click at [245, 95] on link "CBAJ-4" at bounding box center [245, 100] width 52 height 23
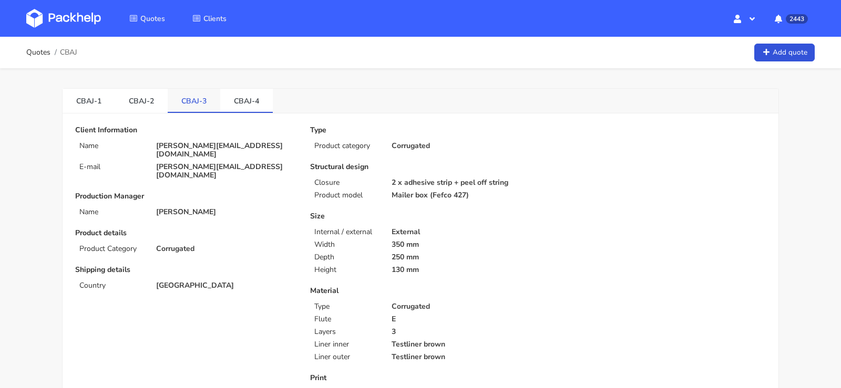
click at [188, 107] on link "CBAJ-3" at bounding box center [194, 100] width 53 height 23
click at [264, 98] on link "CBAJ-4" at bounding box center [246, 100] width 53 height 23
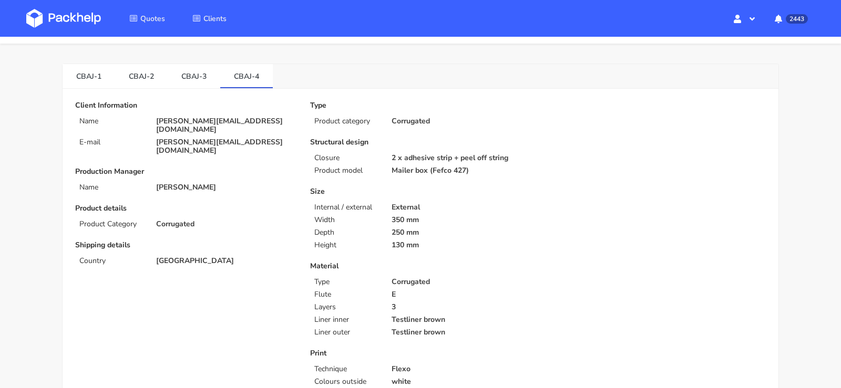
scroll to position [2, 0]
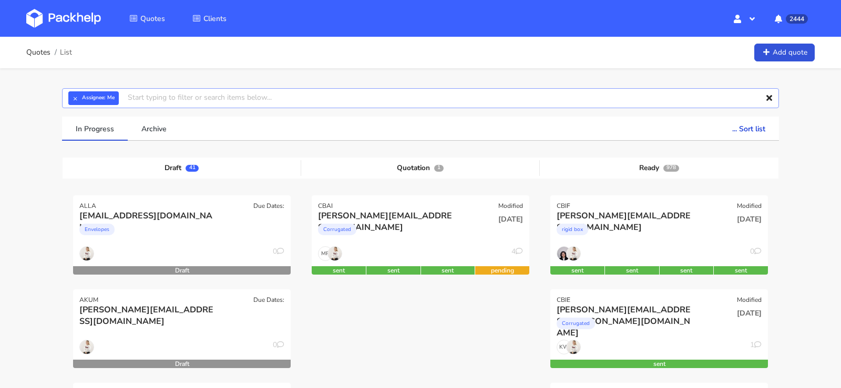
click at [234, 101] on input "text" at bounding box center [420, 98] width 717 height 20
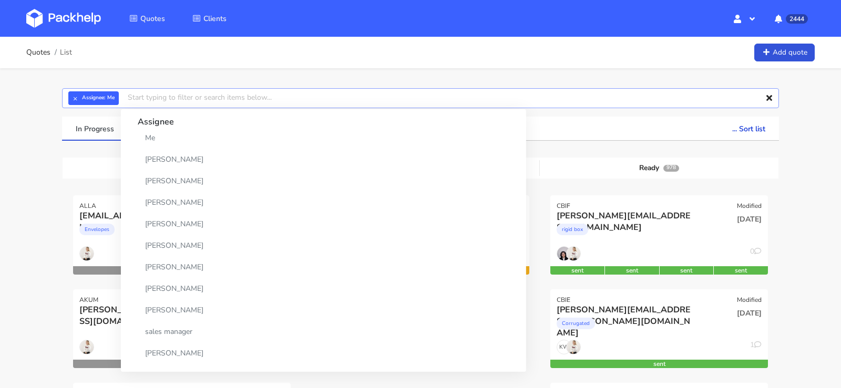
paste input "CBAP"
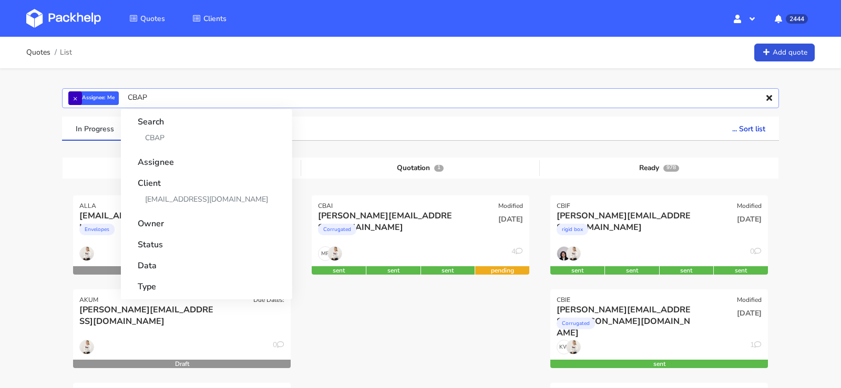
type input "CBAP"
click at [75, 100] on button "×" at bounding box center [75, 98] width 14 height 14
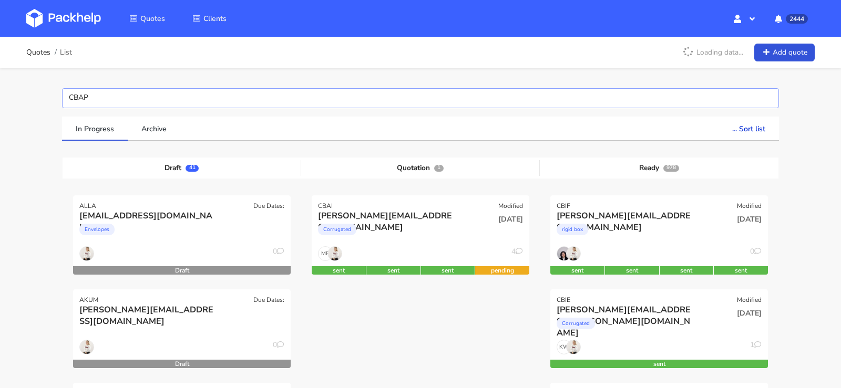
click at [89, 97] on input "CBAP" at bounding box center [420, 98] width 717 height 20
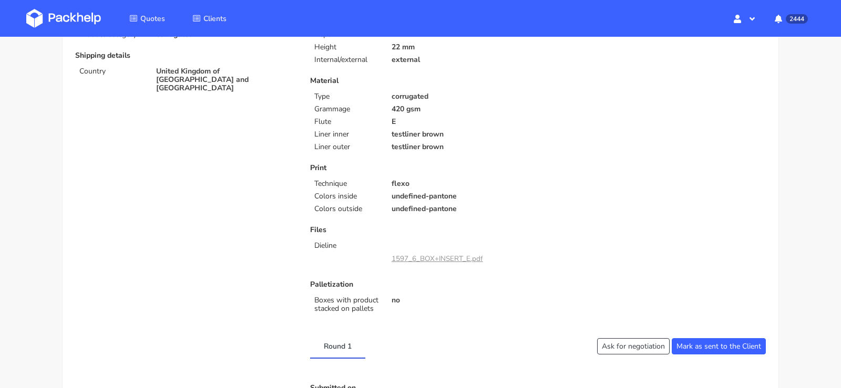
scroll to position [182, 0]
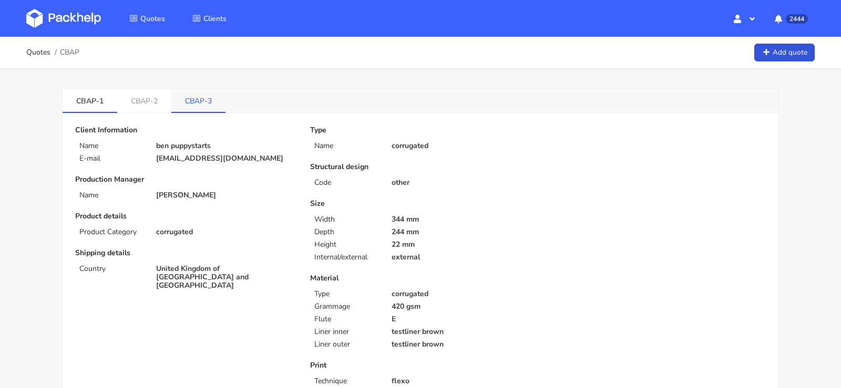
click at [186, 89] on link "CBAP-3" at bounding box center [198, 100] width 54 height 23
click at [190, 95] on link "CBAP-3" at bounding box center [199, 100] width 55 height 23
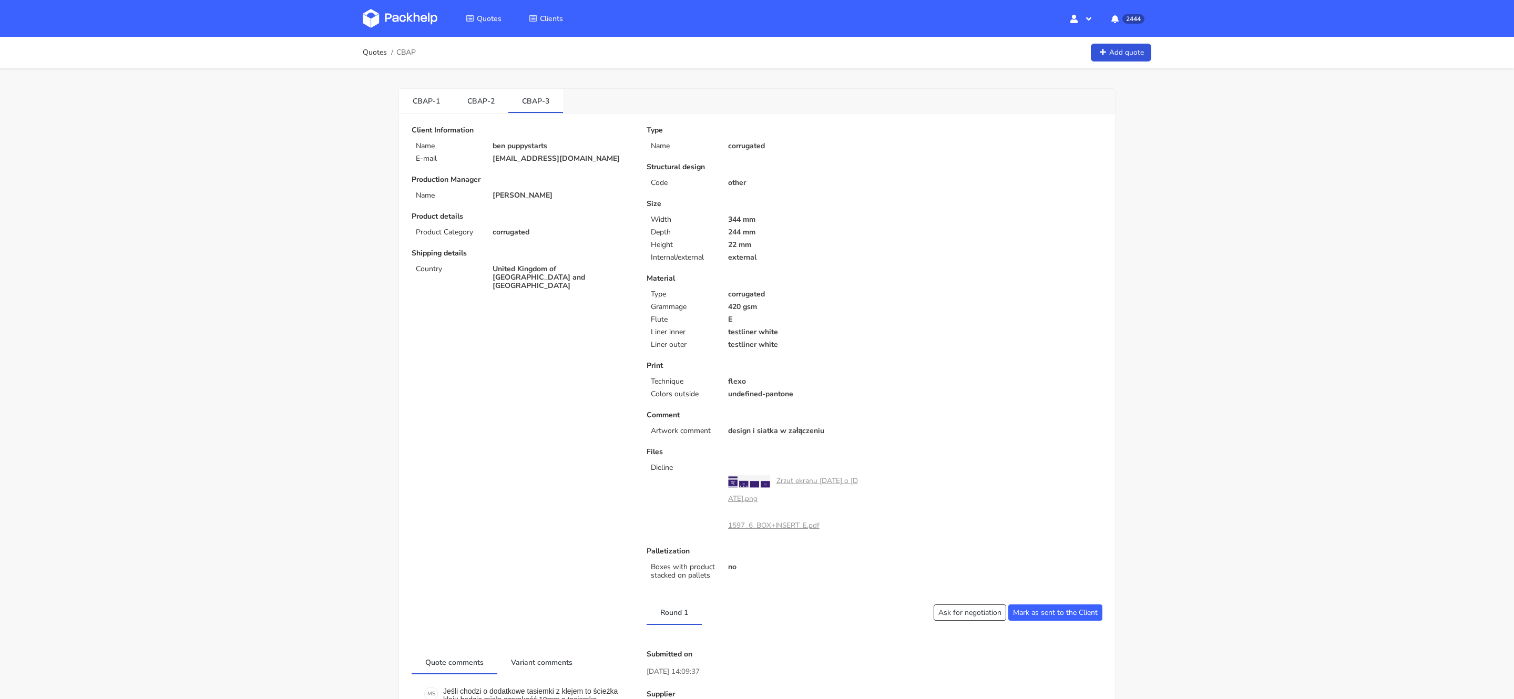
click at [567, 334] on div "Client Information Name ben puppystarts E-mail [EMAIL_ADDRESS][DOMAIN_NAME] Pro…" at bounding box center [521, 359] width 235 height 466
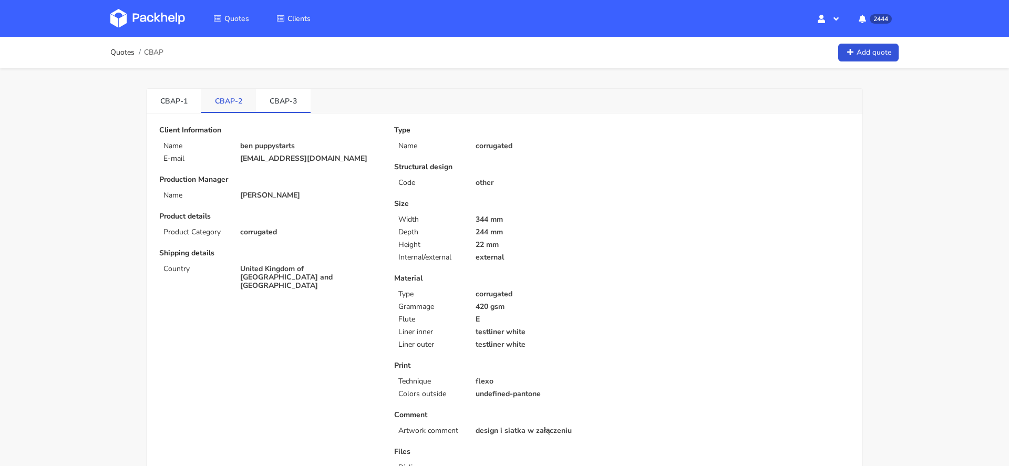
click at [228, 101] on link "CBAP-2" at bounding box center [228, 100] width 55 height 23
click at [176, 104] on link "CBAP-1" at bounding box center [174, 100] width 55 height 23
click at [293, 104] on link "CBAP-3" at bounding box center [283, 100] width 55 height 23
click at [597, 378] on p "flexo" at bounding box center [545, 381] width 139 height 8
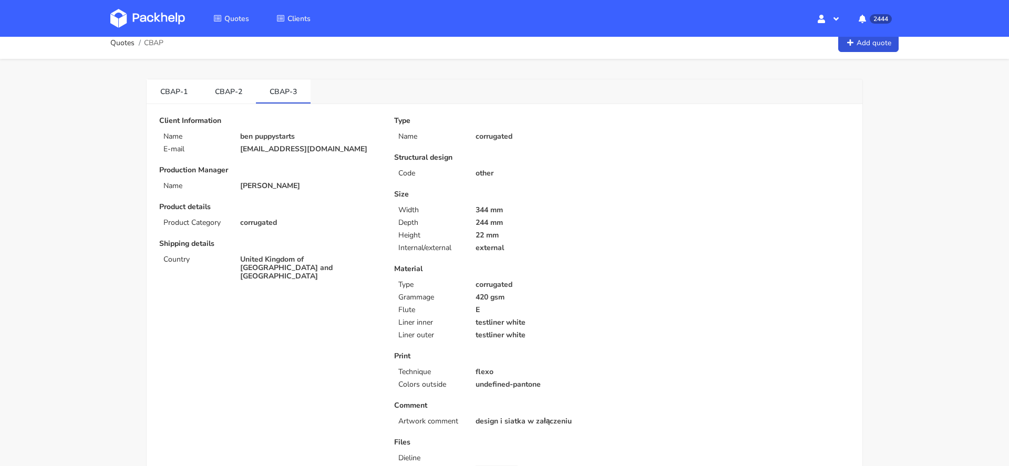
scroll to position [12, 0]
click at [558, 388] on p "Comment" at bounding box center [504, 403] width 220 height 8
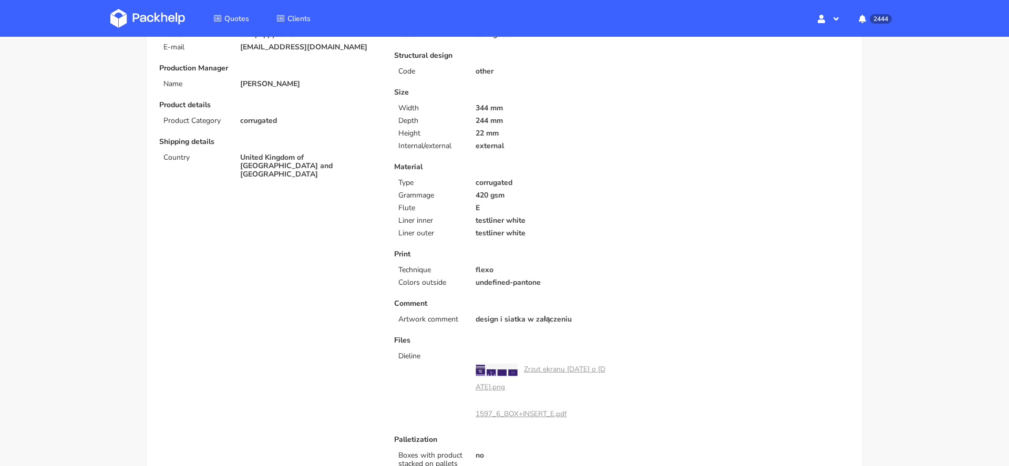
scroll to position [110, 0]
click at [556, 370] on link "Zrzut ekranu [DATE] o [DATE].png" at bounding box center [541, 380] width 130 height 28
click at [529, 388] on link "1597_6_BOX+INSERT_E.pdf" at bounding box center [521, 416] width 91 height 10
click at [639, 223] on div "Type Name corrugated Structural design Code other Size Width 344 mm Depth 244 m…" at bounding box center [622, 245] width 470 height 458
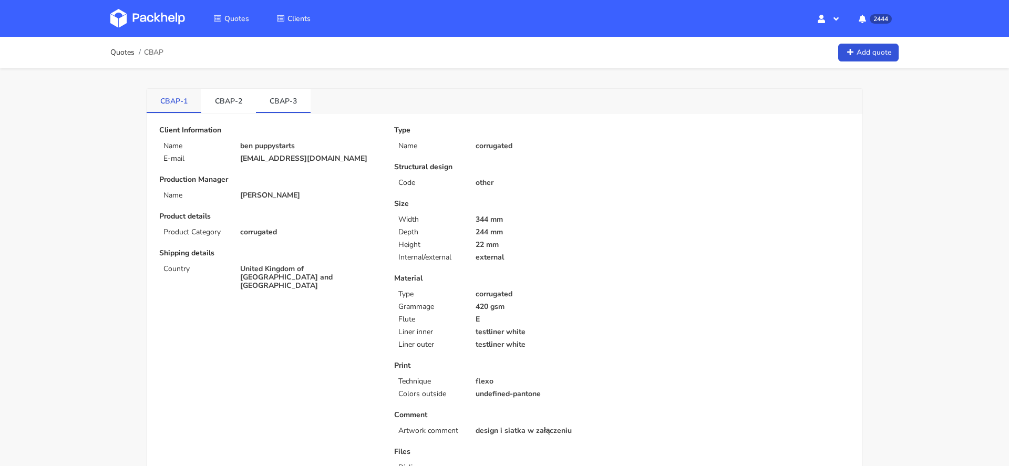
click at [175, 104] on link "CBAP-1" at bounding box center [174, 100] width 55 height 23
click at [212, 105] on link "CBAP-2" at bounding box center [228, 100] width 55 height 23
click at [276, 101] on link "CBAP-3" at bounding box center [283, 100] width 55 height 23
click at [657, 341] on div "Type Name corrugated Structural design Code other Size Width 344 mm Depth 244 m…" at bounding box center [622, 355] width 470 height 458
click at [141, 17] on img at bounding box center [147, 18] width 75 height 19
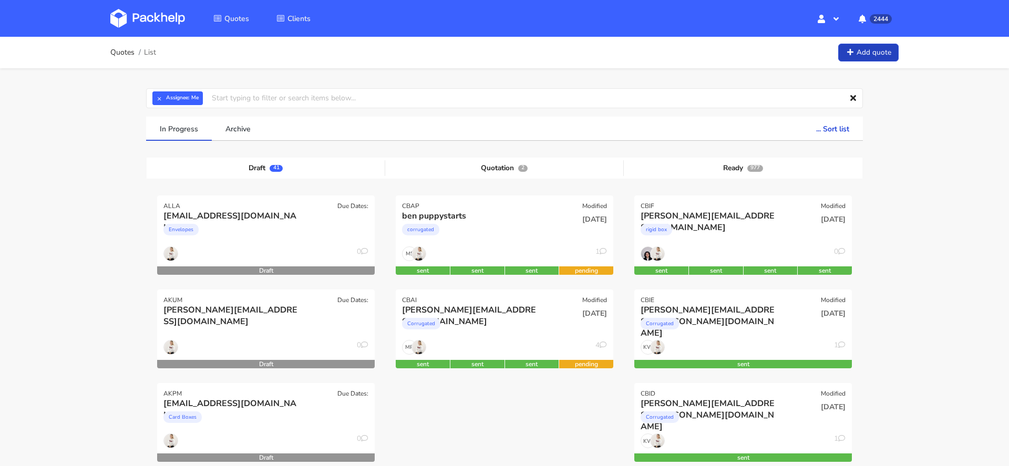
click at [869, 48] on link "Add quote" at bounding box center [868, 53] width 60 height 18
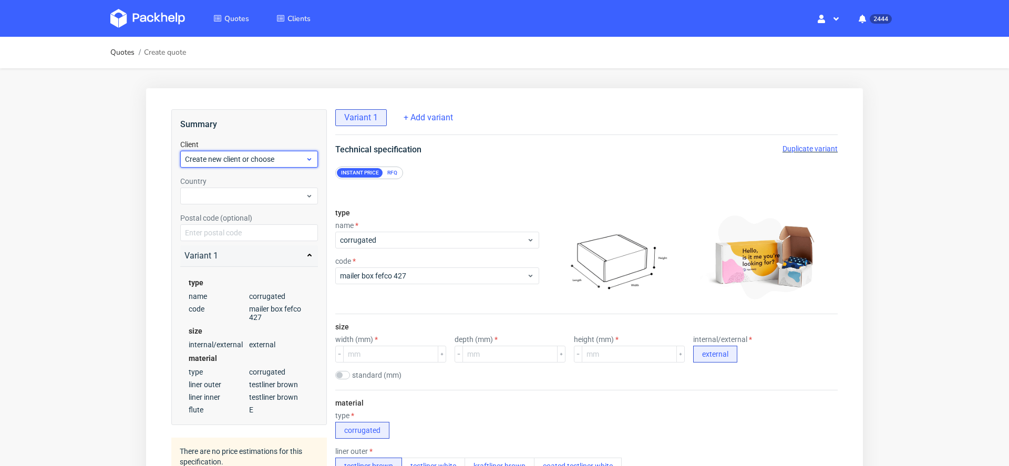
click at [272, 160] on span "Create new client or choose" at bounding box center [245, 159] width 120 height 11
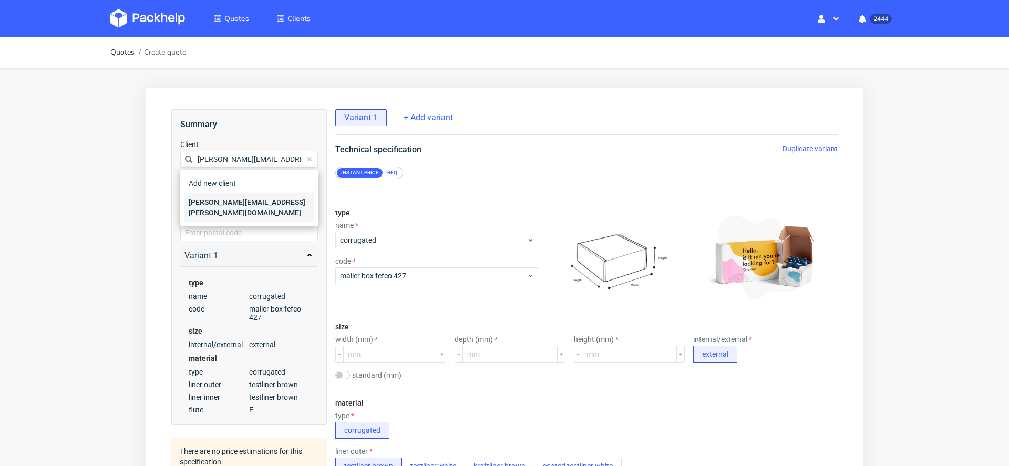
type input "[PERSON_NAME][EMAIL_ADDRESS][PERSON_NAME][DOMAIN_NAME]"
click at [272, 202] on div "[PERSON_NAME][EMAIL_ADDRESS][PERSON_NAME][DOMAIN_NAME]" at bounding box center [250, 207] width 130 height 29
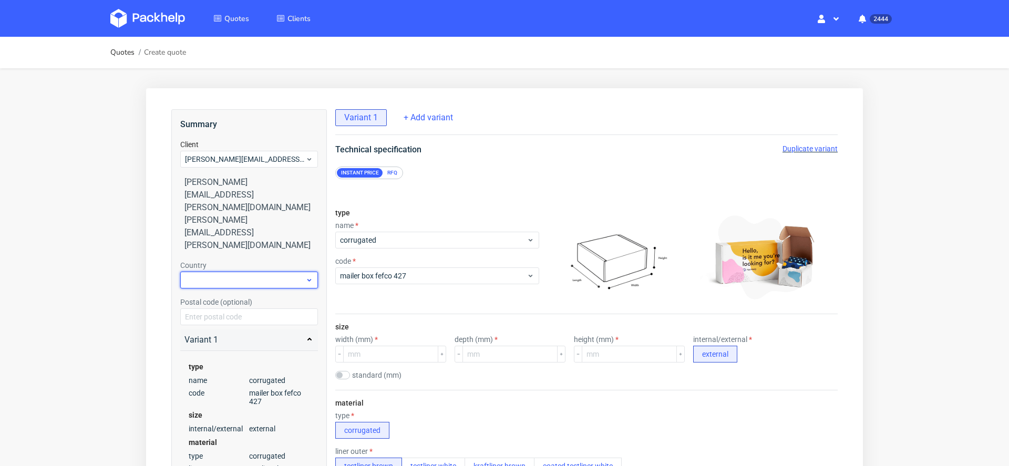
click at [262, 272] on div at bounding box center [249, 280] width 138 height 17
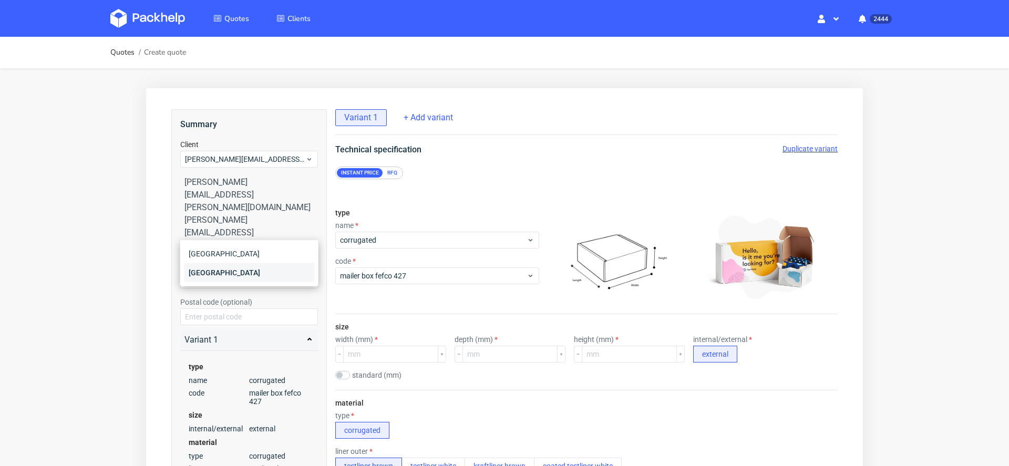
type input "pol"
click at [256, 265] on div "[GEOGRAPHIC_DATA]" at bounding box center [250, 272] width 130 height 19
click at [397, 173] on div "RFQ" at bounding box center [392, 172] width 18 height 9
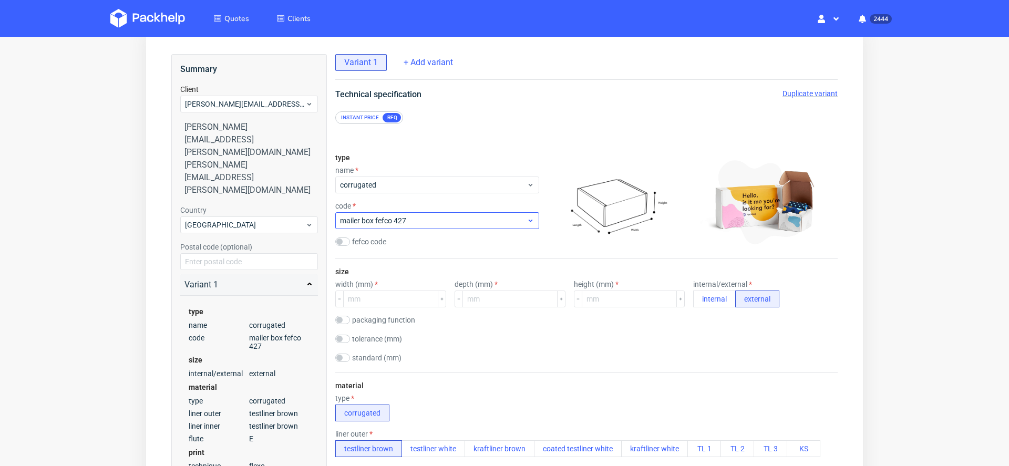
scroll to position [57, 0]
click at [426, 214] on span "mailer box fefco 427" at bounding box center [433, 219] width 187 height 11
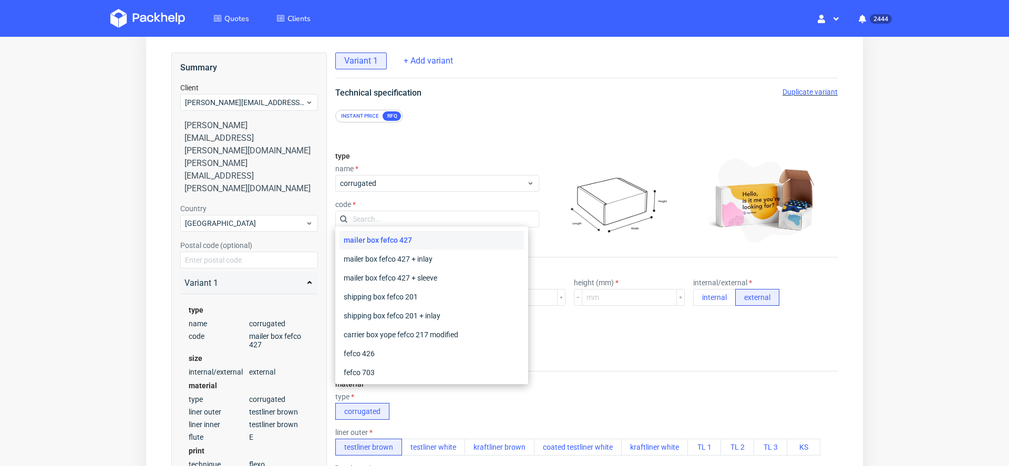
click at [397, 171] on div "name corrugated" at bounding box center [437, 178] width 204 height 27
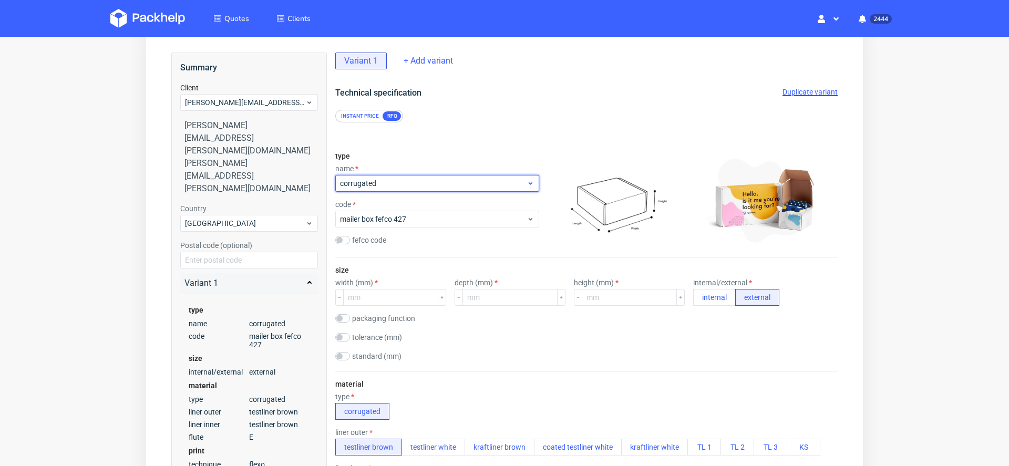
click at [397, 178] on span "corrugated" at bounding box center [433, 183] width 187 height 11
type input "rig"
click at [396, 197] on div "rigid box" at bounding box center [432, 204] width 185 height 19
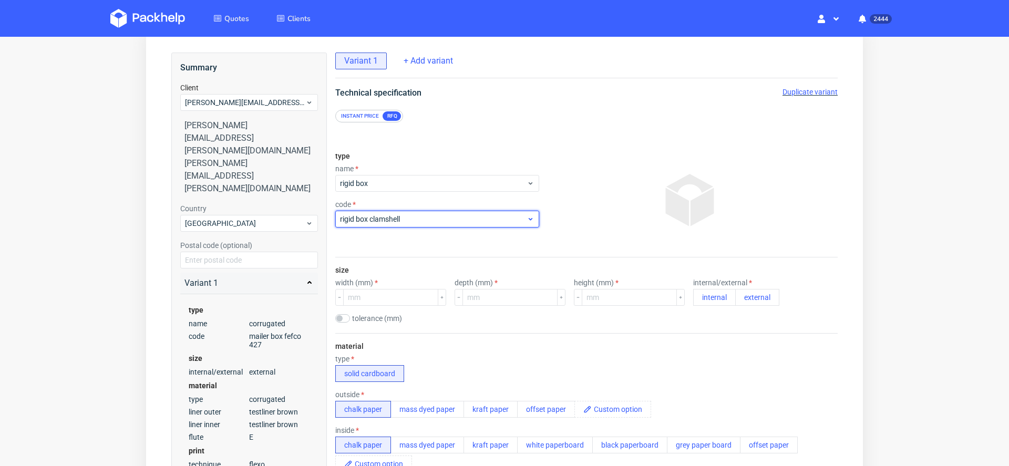
click at [395, 214] on span "rigid box clamshell" at bounding box center [433, 219] width 187 height 11
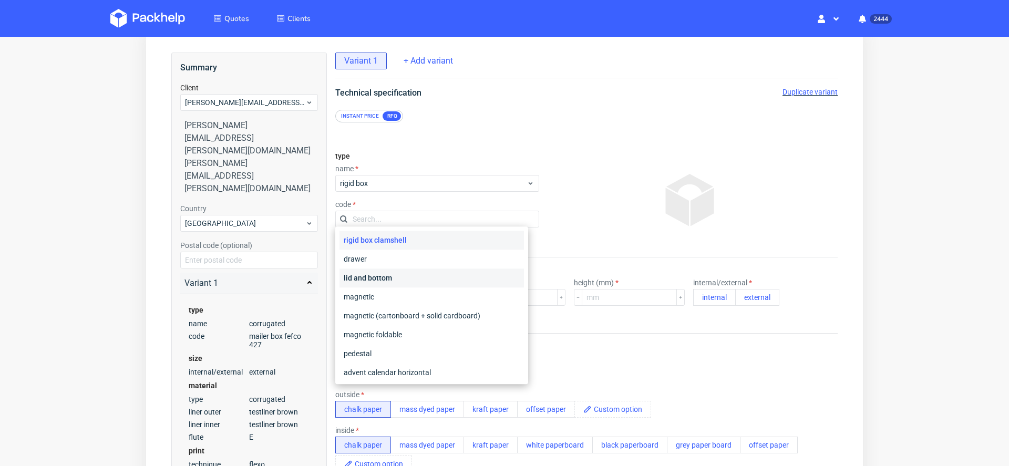
click at [420, 275] on div "lid and bottom" at bounding box center [432, 278] width 185 height 19
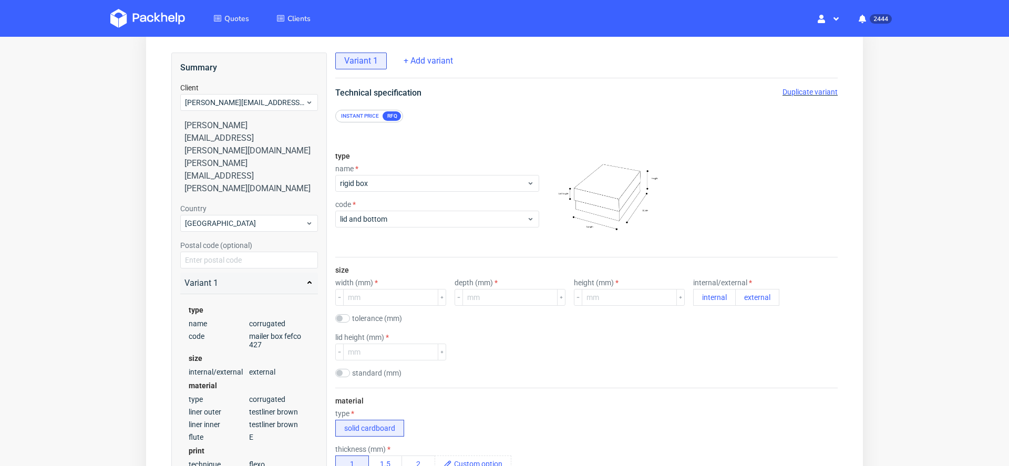
click at [510, 249] on div "type name rigid box code lid and bottom" at bounding box center [437, 201] width 204 height 114
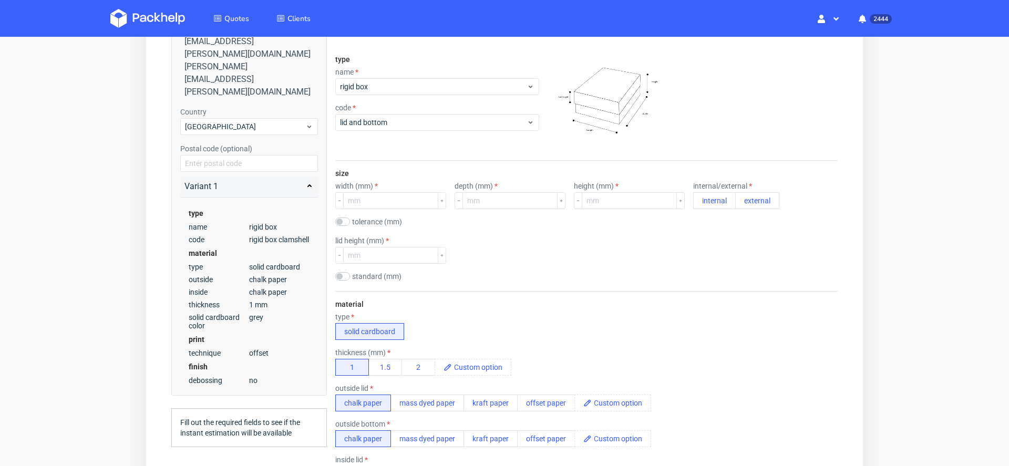
scroll to position [167, 0]
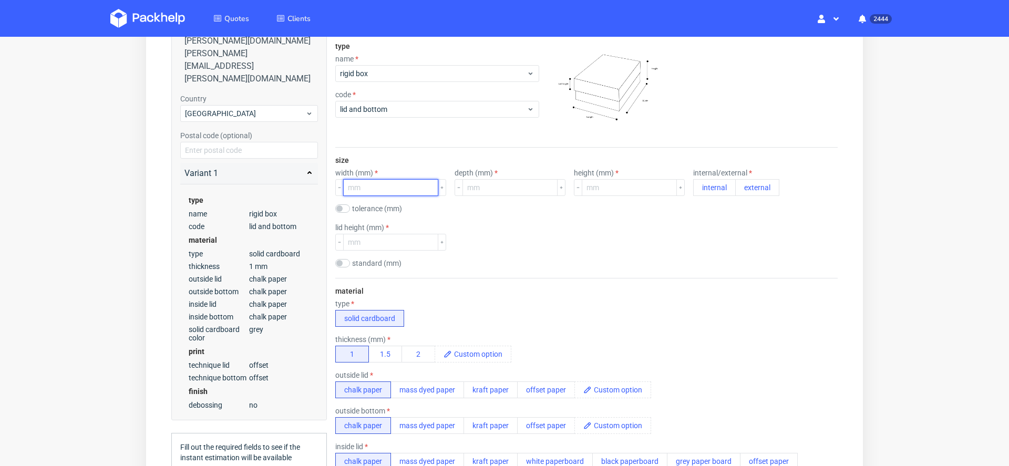
click at [376, 181] on input "number" at bounding box center [390, 187] width 95 height 17
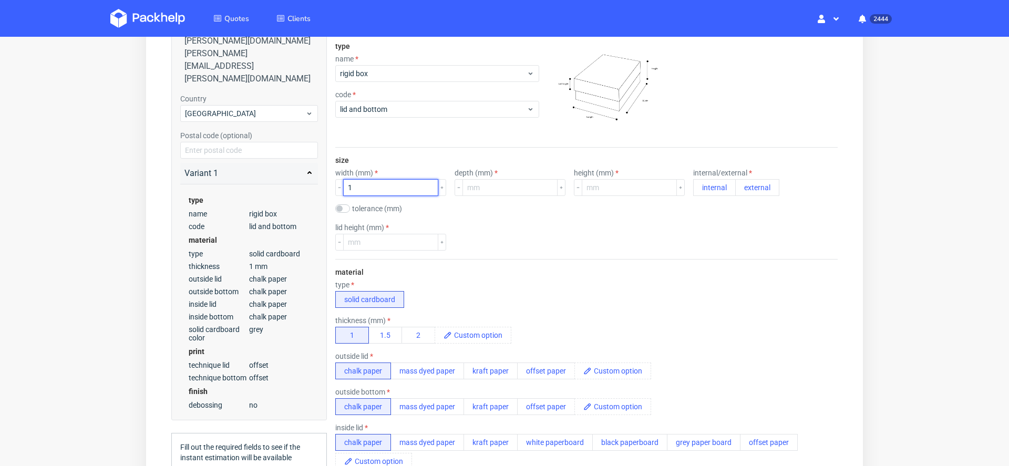
scroll to position [0, 0]
type input "150"
click at [477, 176] on label "depth (mm)" at bounding box center [476, 173] width 43 height 8
click at [477, 178] on div "depth (mm)" at bounding box center [510, 182] width 111 height 27
click at [477, 176] on label "depth (mm)" at bounding box center [476, 173] width 43 height 8
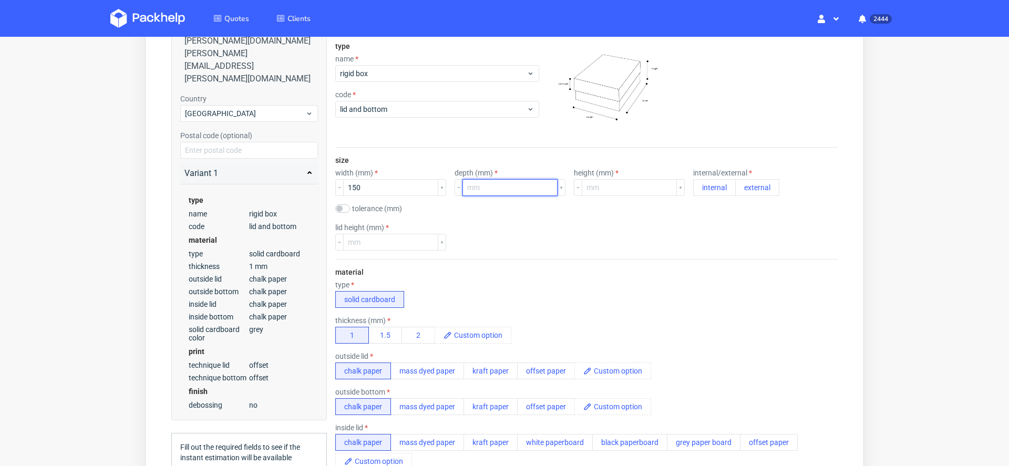
click at [477, 188] on input "number" at bounding box center [510, 187] width 95 height 17
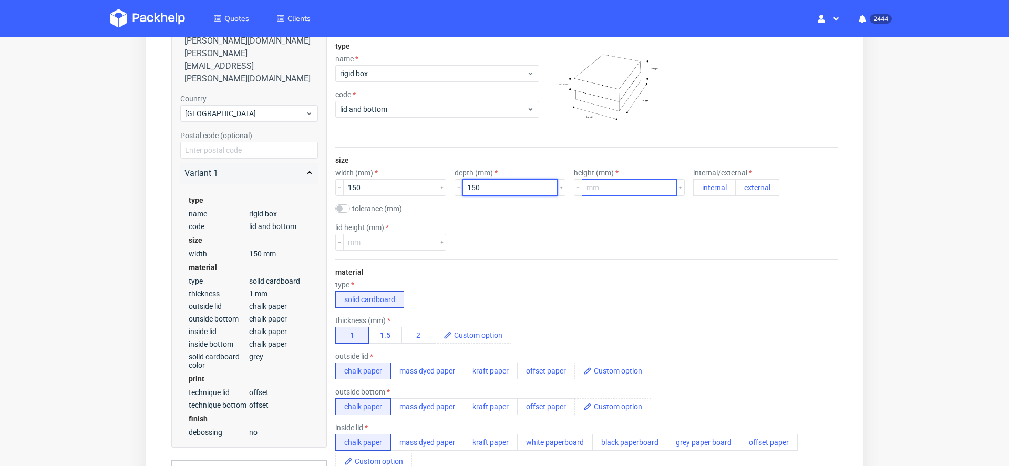
type input "150"
click at [593, 187] on input "number" at bounding box center [629, 187] width 95 height 17
type input "80"
click at [761, 252] on div "size width (mm) 150 depth (mm) 150 height (mm) 80 internal/external internal ex…" at bounding box center [586, 203] width 503 height 111
click at [735, 187] on button "external" at bounding box center [757, 187] width 44 height 17
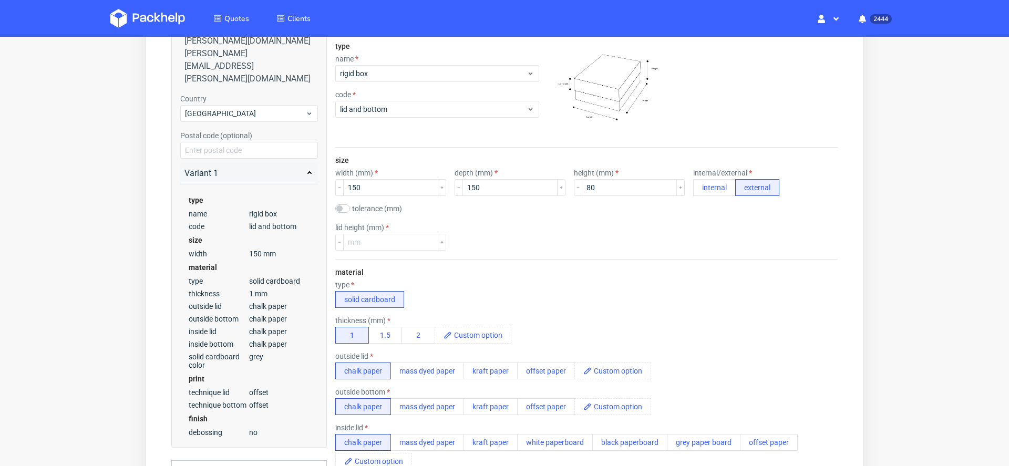
click at [365, 250] on div "size width (mm) 150 depth (mm) 150 height (mm) 80 internal/external internal ex…" at bounding box center [586, 203] width 503 height 111
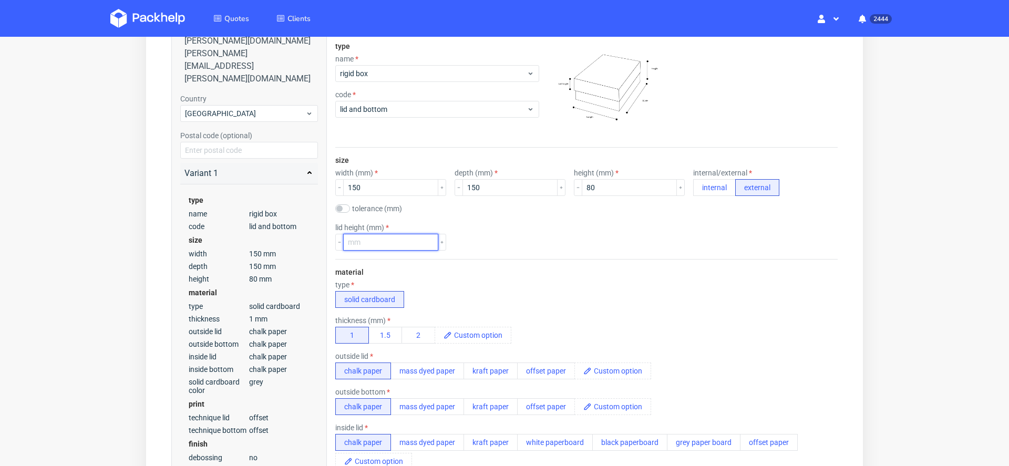
click at [363, 242] on input "number" at bounding box center [390, 242] width 95 height 17
type input "80"
click at [519, 262] on div "material type solid cardboard thickness (mm) 1 1.5 2 outside lid chalk paper ma…" at bounding box center [586, 423] width 503 height 329
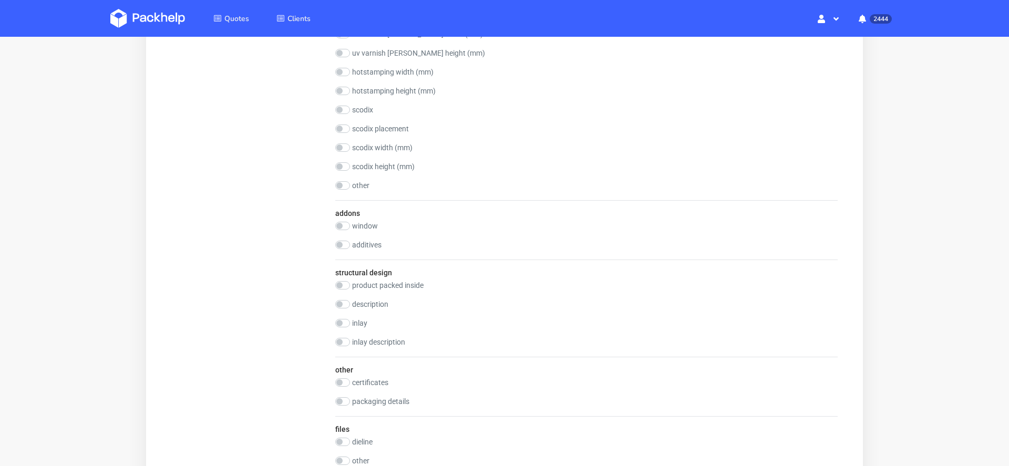
scroll to position [1377, 0]
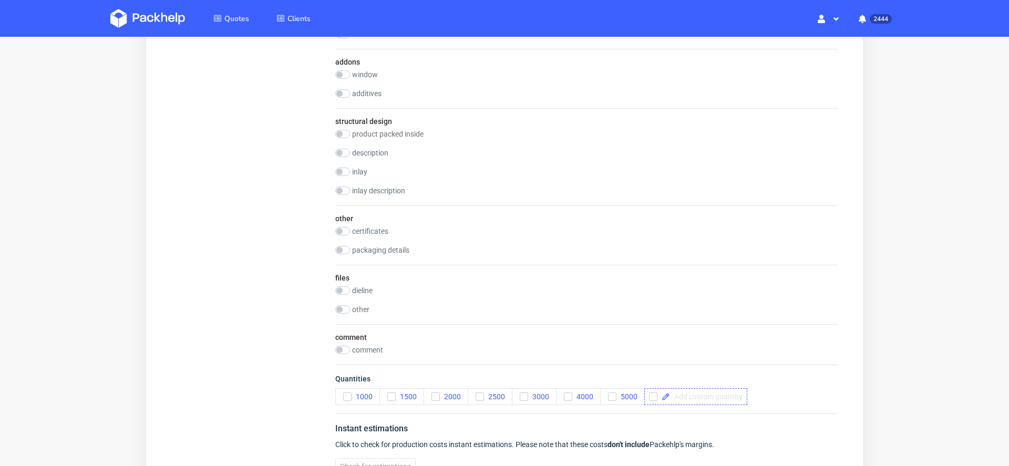
click at [718, 393] on span at bounding box center [706, 396] width 73 height 7
checkbox input "true"
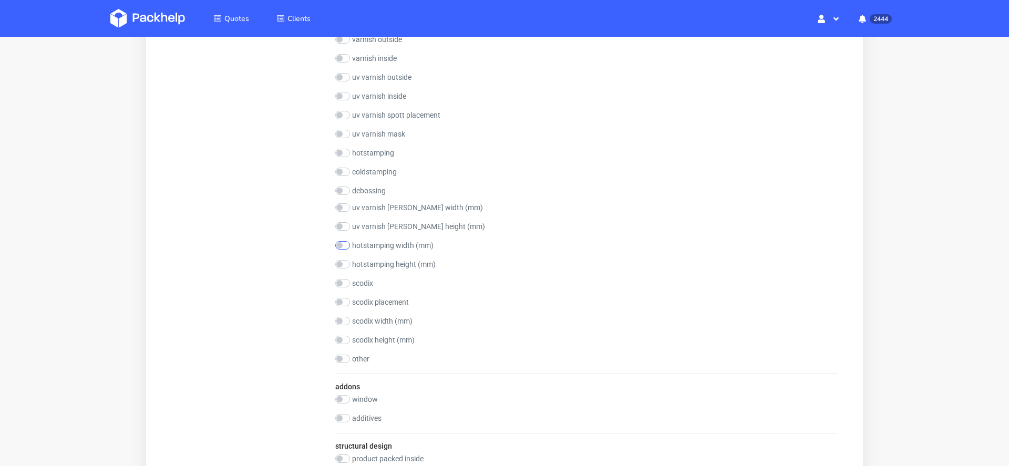
scroll to position [1042, 0]
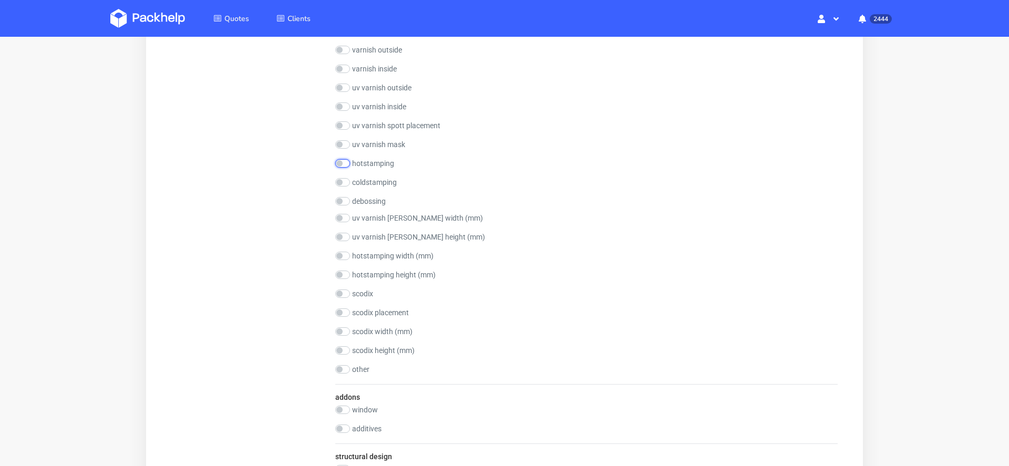
click at [346, 161] on input "checkbox" at bounding box center [342, 163] width 15 height 8
checkbox input "true"
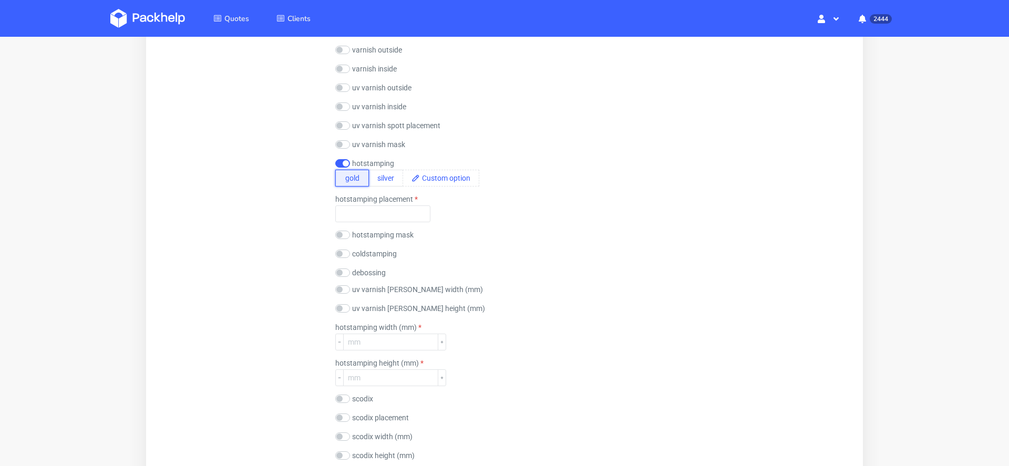
click at [347, 176] on button "gold" at bounding box center [352, 178] width 34 height 17
click at [362, 210] on input "text" at bounding box center [382, 214] width 95 height 17
type input "5"
click at [762, 260] on div "finish lamination outside gloss matt Soft touch anty-scratch varnish outside gl…" at bounding box center [586, 247] width 503 height 484
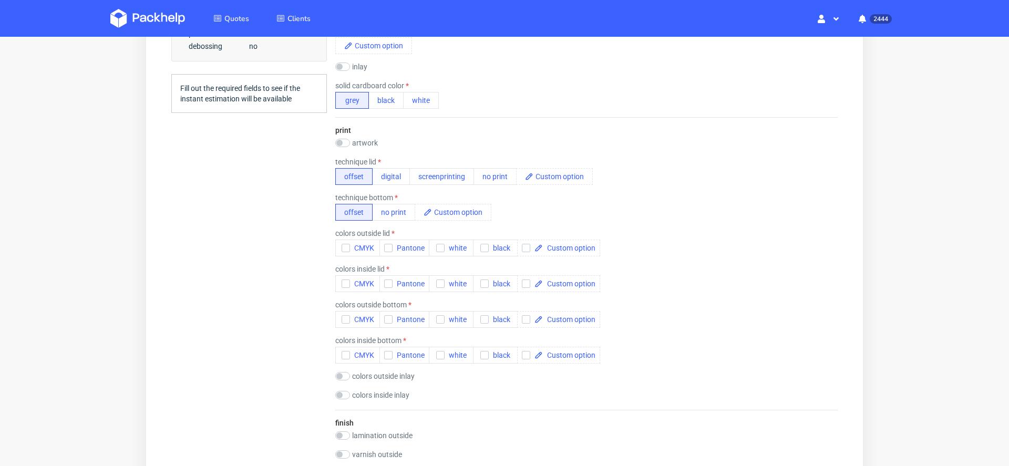
scroll to position [3, 0]
click at [352, 244] on span "CMYK" at bounding box center [362, 248] width 24 height 8
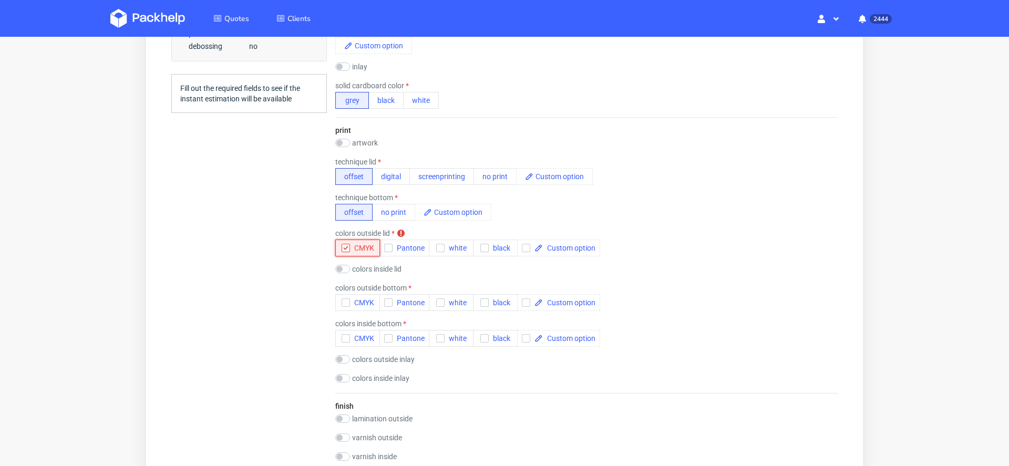
scroll to position [0, 0]
click at [348, 269] on input "checkbox" at bounding box center [342, 269] width 15 height 8
checkbox input "true"
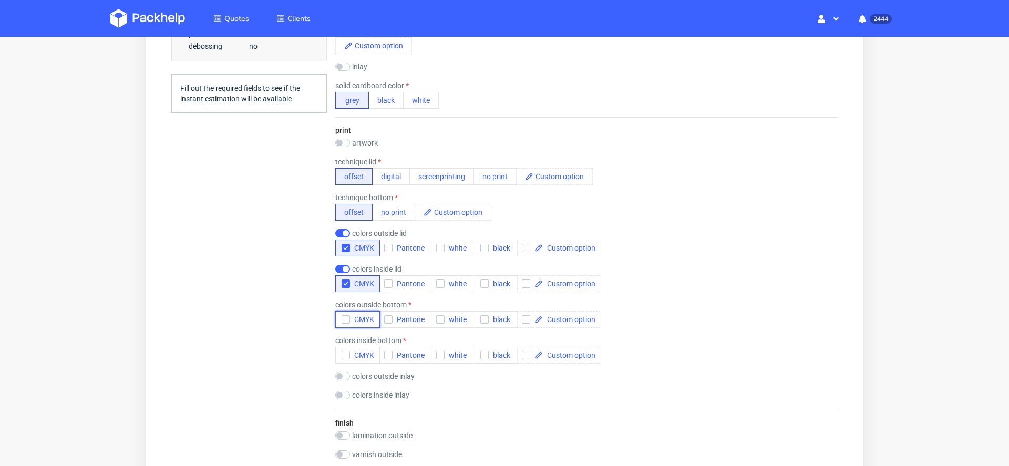
click at [368, 316] on span "CMYK" at bounding box center [362, 319] width 24 height 8
click at [364, 339] on label "colors inside bottom" at bounding box center [385, 340] width 66 height 8
checkbox input "true"
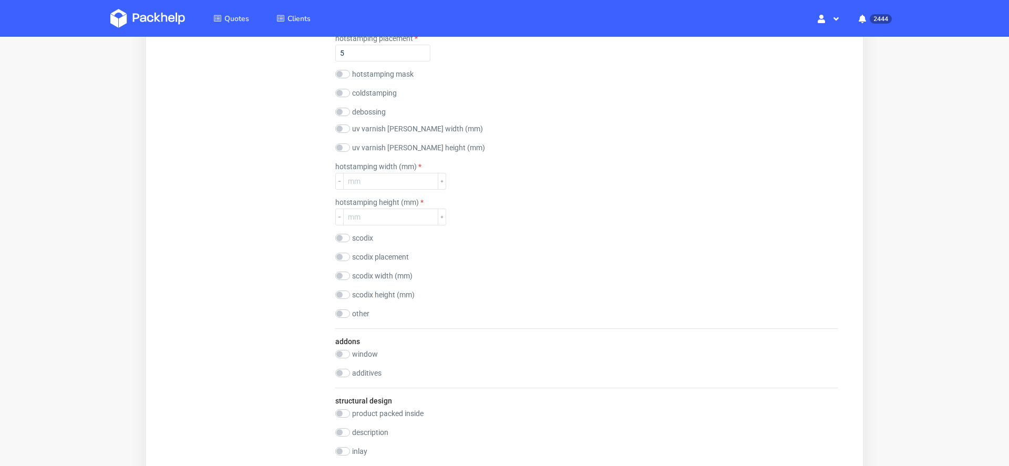
scroll to position [1175, 0]
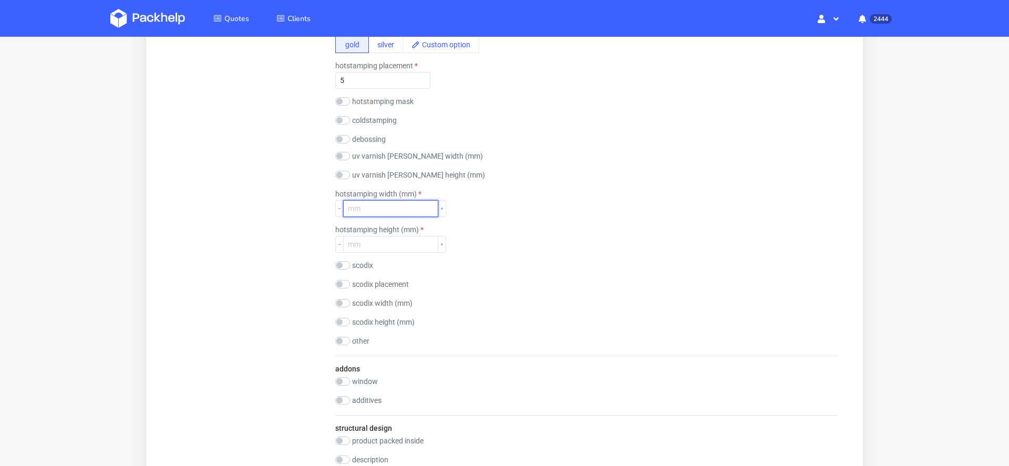
click at [398, 208] on input "number" at bounding box center [390, 208] width 95 height 17
drag, startPoint x: 366, startPoint y: 81, endPoint x: 253, endPoint y: 81, distance: 113.0
type input "na wieczku"
click at [384, 207] on input "number" at bounding box center [390, 208] width 95 height 17
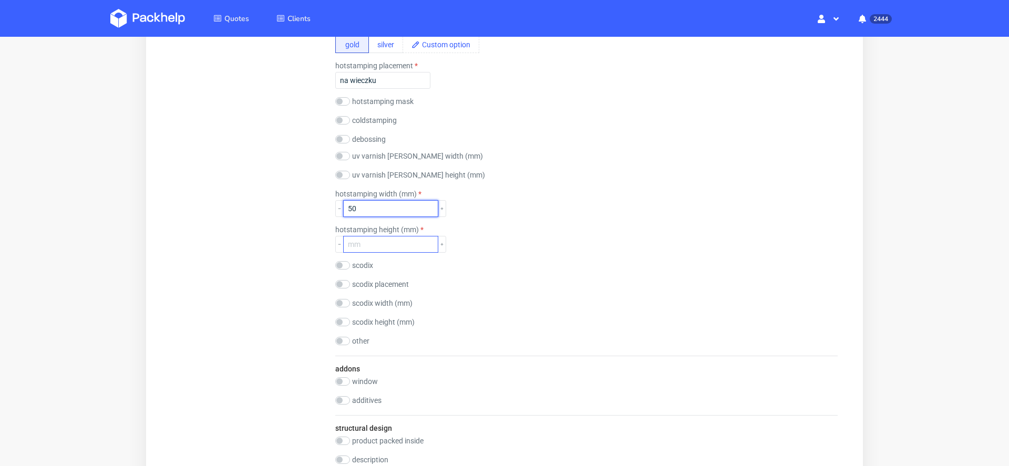
type input "50"
click at [394, 242] on input "number" at bounding box center [390, 244] width 95 height 17
type input "0"
type input "50"
click at [660, 266] on div "scodix silver gold" at bounding box center [586, 266] width 503 height 11
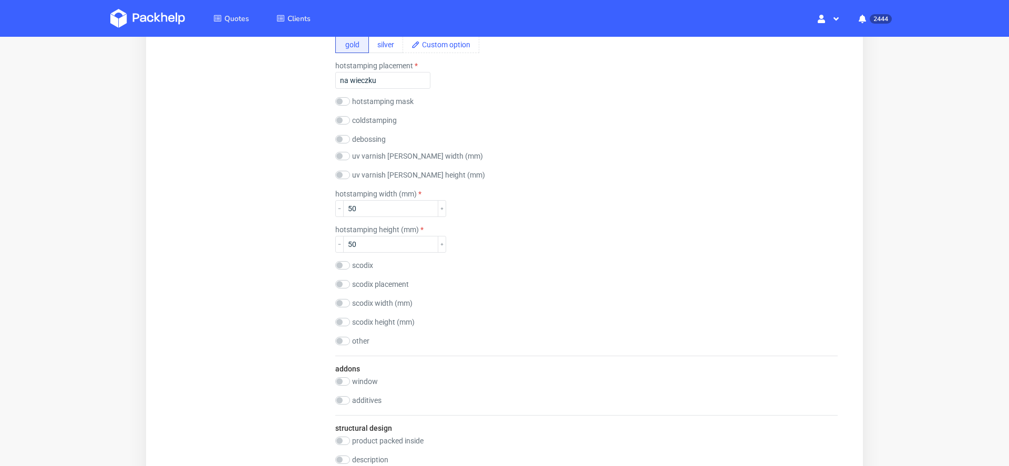
scroll to position [90, 0]
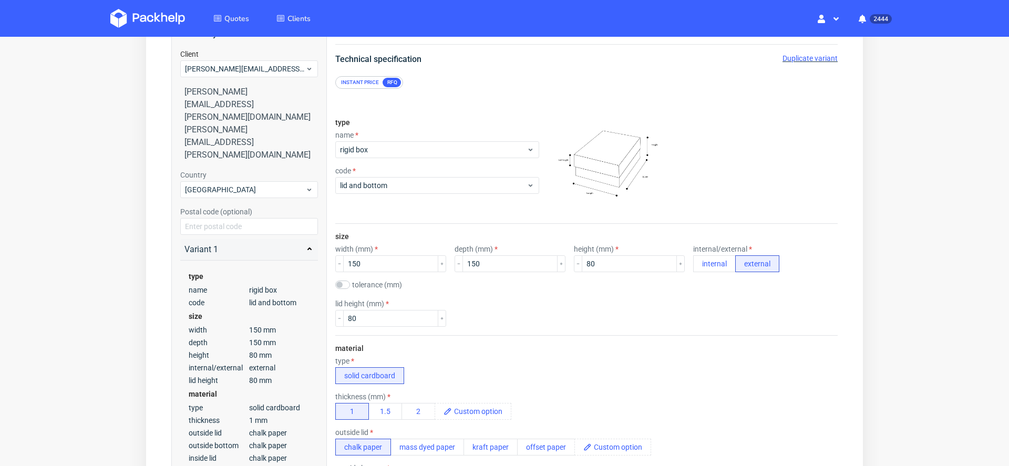
click at [792, 59] on span "Duplicate variant" at bounding box center [810, 58] width 55 height 8
click at [357, 263] on input "150" at bounding box center [390, 263] width 95 height 17
type input "190"
click at [467, 263] on input "150" at bounding box center [510, 263] width 95 height 17
type input "190"
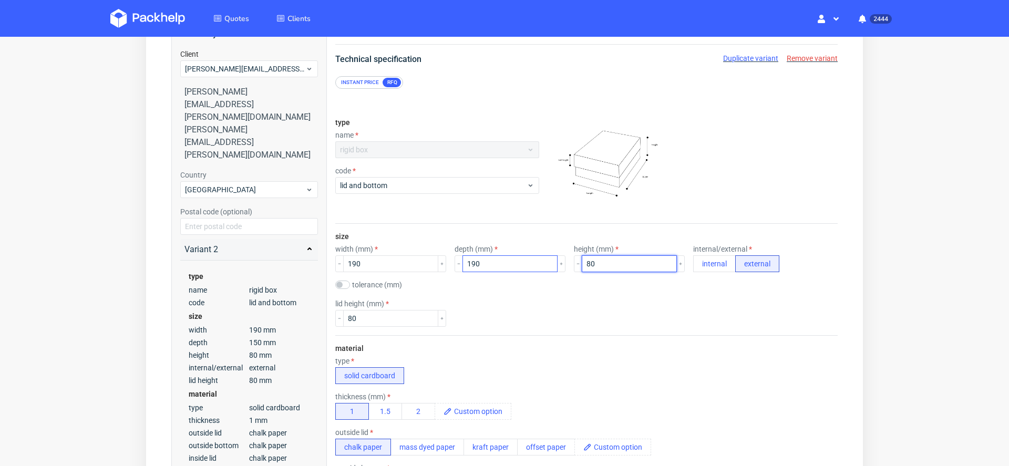
drag, startPoint x: 572, startPoint y: 261, endPoint x: 525, endPoint y: 260, distance: 46.8
click at [531, 260] on div "width (mm) 190 depth (mm) 190 height (mm) 80 internal/external internal external" at bounding box center [586, 258] width 503 height 27
type input "100"
drag, startPoint x: 367, startPoint y: 319, endPoint x: 238, endPoint y: 319, distance: 129.3
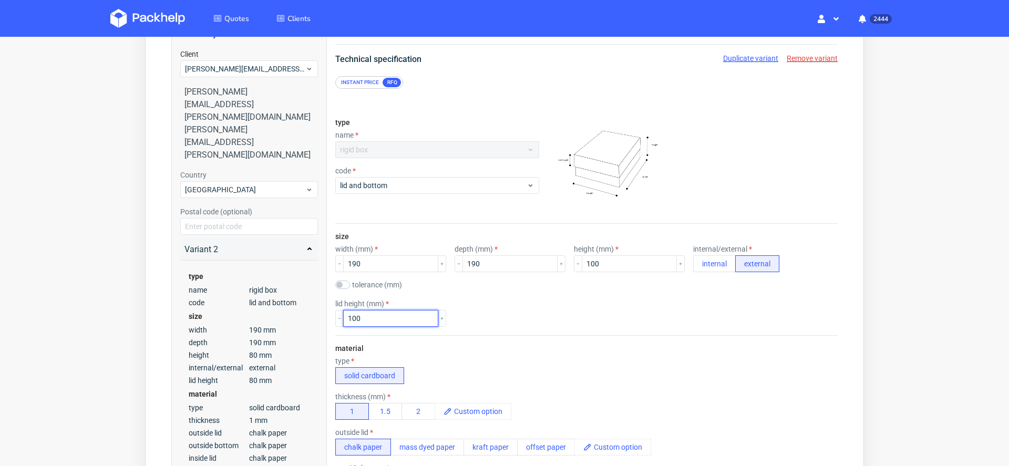
type input "100"
click at [488, 313] on div "lid height (mm) 100" at bounding box center [586, 313] width 503 height 27
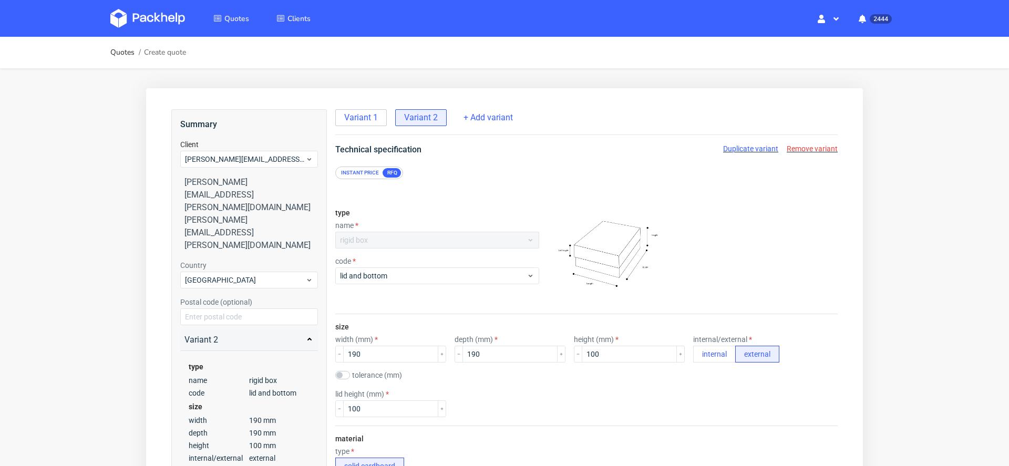
click at [738, 156] on div "Instant price RFQ" at bounding box center [586, 167] width 545 height 23
click at [736, 145] on span "Duplicate variant" at bounding box center [750, 149] width 55 height 8
click at [352, 355] on input "190" at bounding box center [390, 354] width 95 height 17
type input "290"
click at [463, 353] on input "190" at bounding box center [510, 354] width 95 height 17
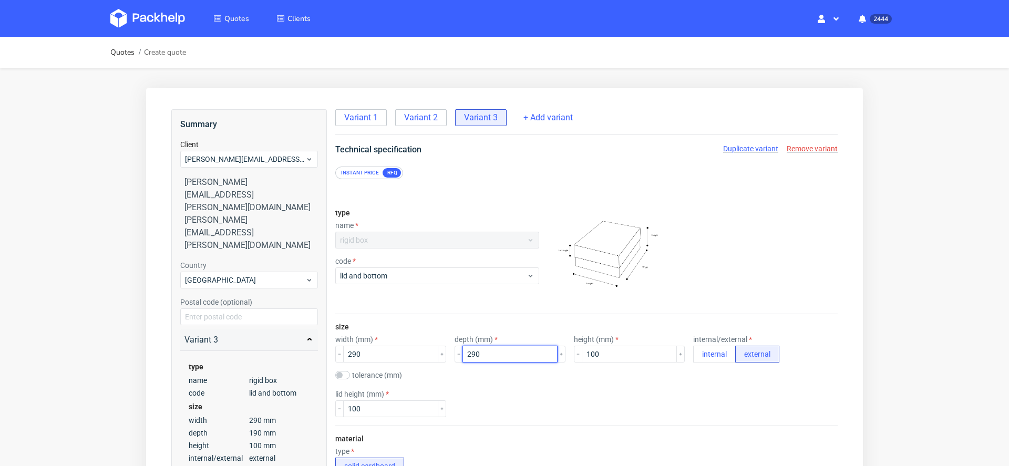
type input "290"
click at [495, 381] on div "tolerance (mm)" at bounding box center [586, 376] width 503 height 11
click at [582, 354] on input "100" at bounding box center [629, 354] width 95 height 17
type input "120"
click at [747, 150] on span "Duplicate variant" at bounding box center [750, 149] width 55 height 8
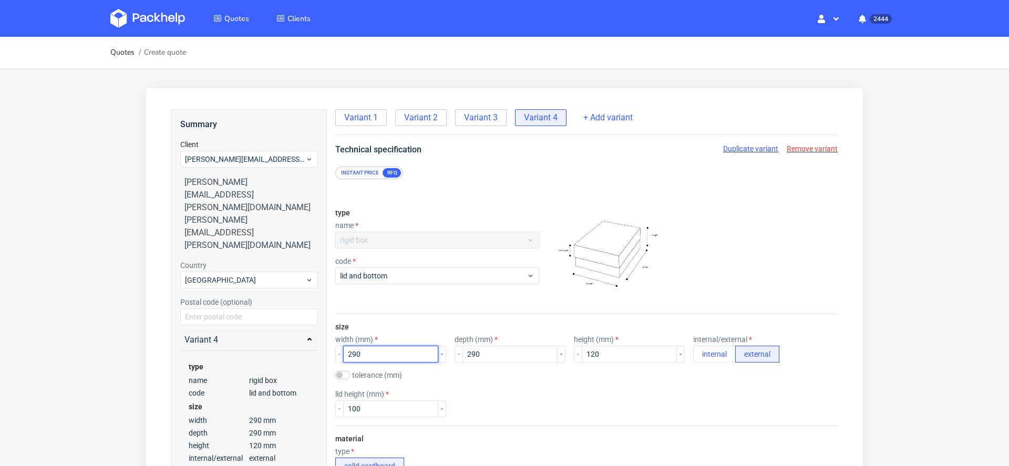
click at [357, 353] on input "290" at bounding box center [390, 354] width 95 height 17
type input "250"
click at [463, 353] on input "290" at bounding box center [510, 354] width 95 height 17
type input "250"
drag, startPoint x: 597, startPoint y: 352, endPoint x: 389, endPoint y: 339, distance: 208.0
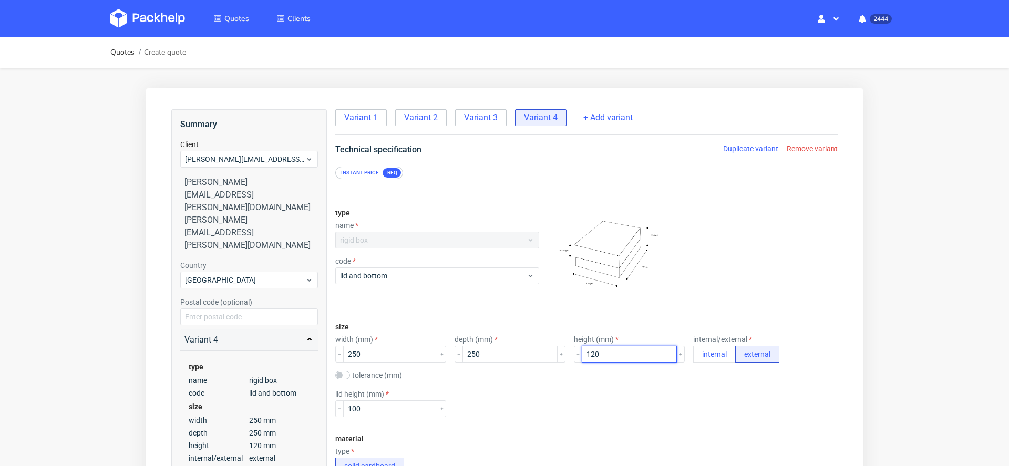
click at [389, 339] on div "width (mm) 250 depth (mm) 250 height (mm) 120 internal/external internal extern…" at bounding box center [586, 348] width 503 height 27
type input "95"
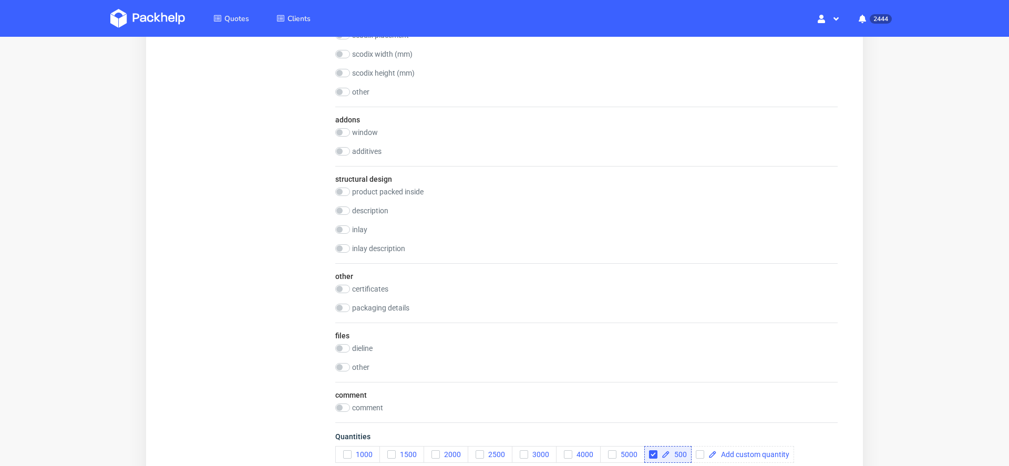
scroll to position [1630, 0]
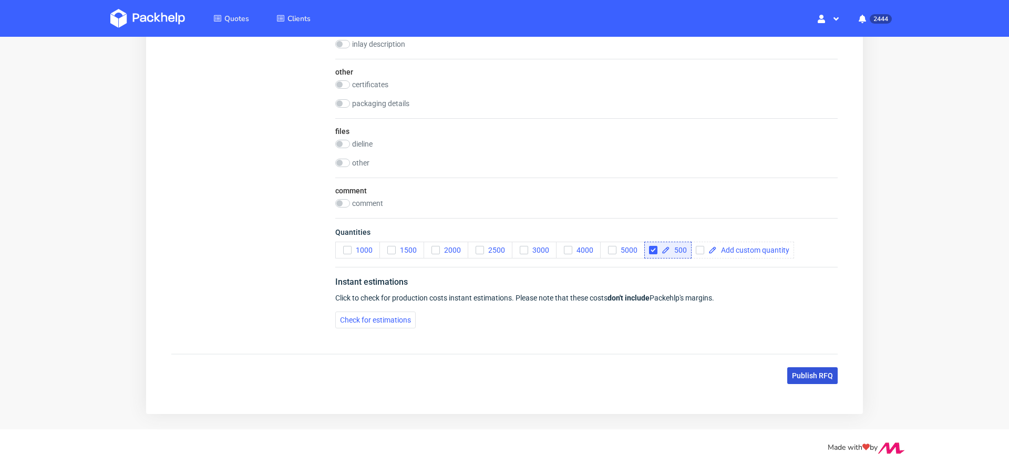
click at [813, 376] on span "Publish RFQ" at bounding box center [812, 375] width 41 height 7
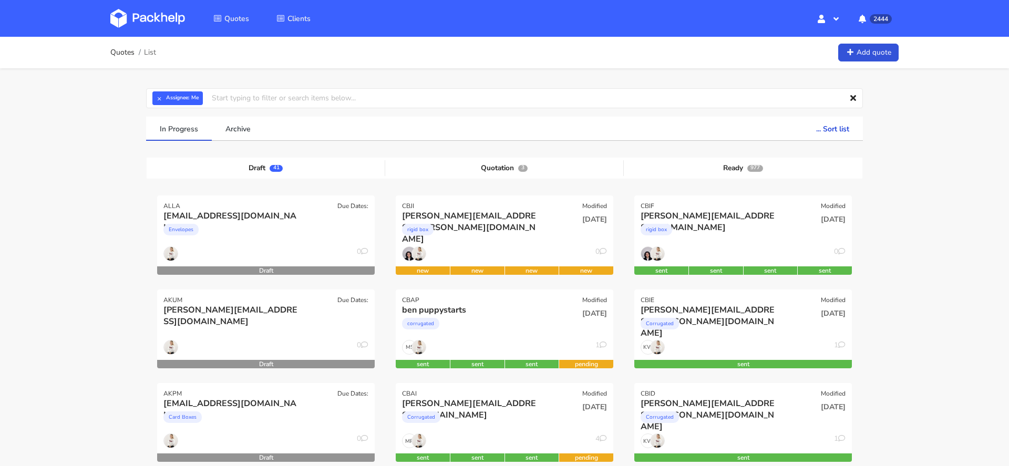
click at [533, 239] on div "rigid box" at bounding box center [471, 232] width 139 height 21
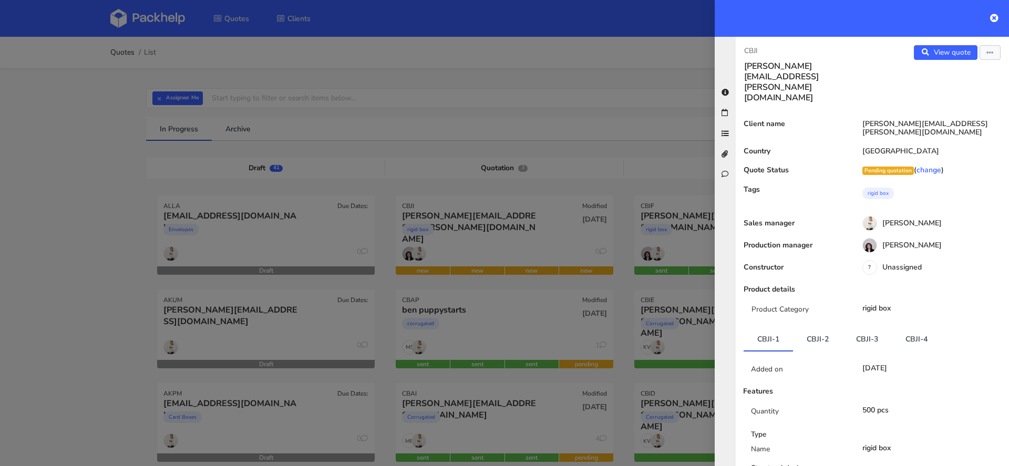
click at [753, 49] on p "CBJI" at bounding box center [804, 51] width 120 height 12
copy p "CBJI"
click at [536, 198] on div at bounding box center [504, 233] width 1009 height 466
